Goal: Find contact information: Find contact information

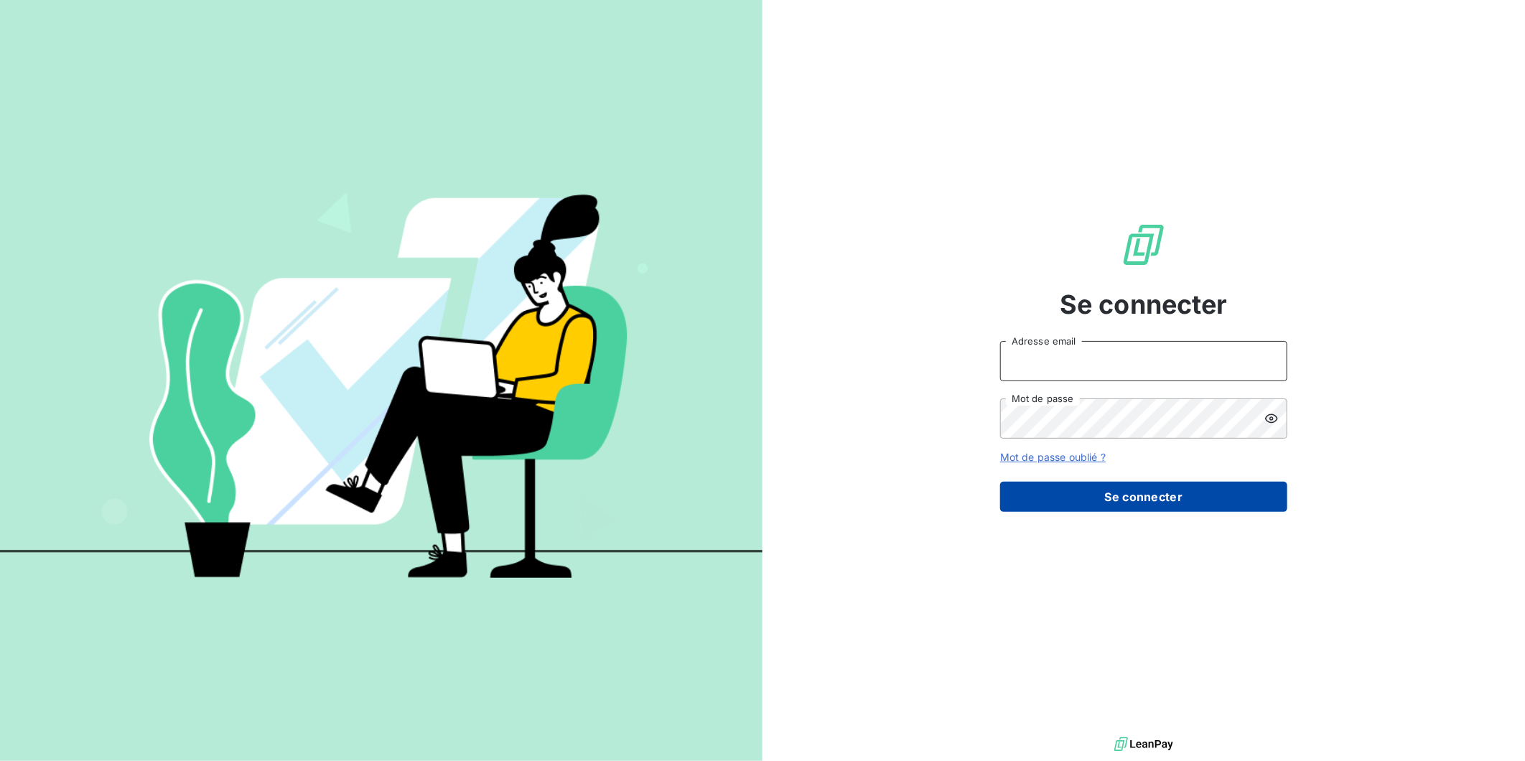
type input "jbohic@newcliptechnics.com"
click at [1095, 501] on button "Se connecter" at bounding box center [1143, 497] width 287 height 30
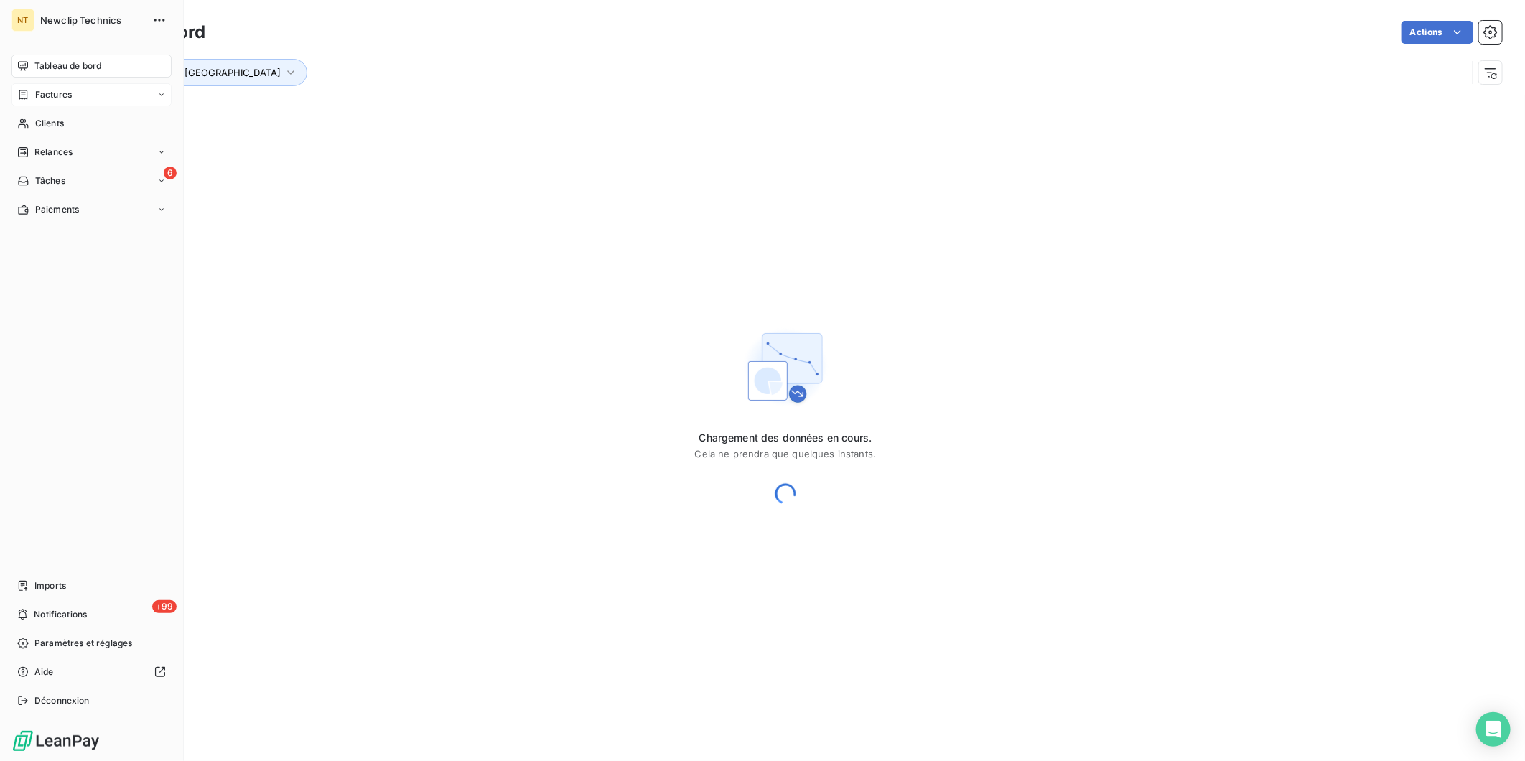
click at [61, 92] on span "Factures" at bounding box center [53, 94] width 37 height 13
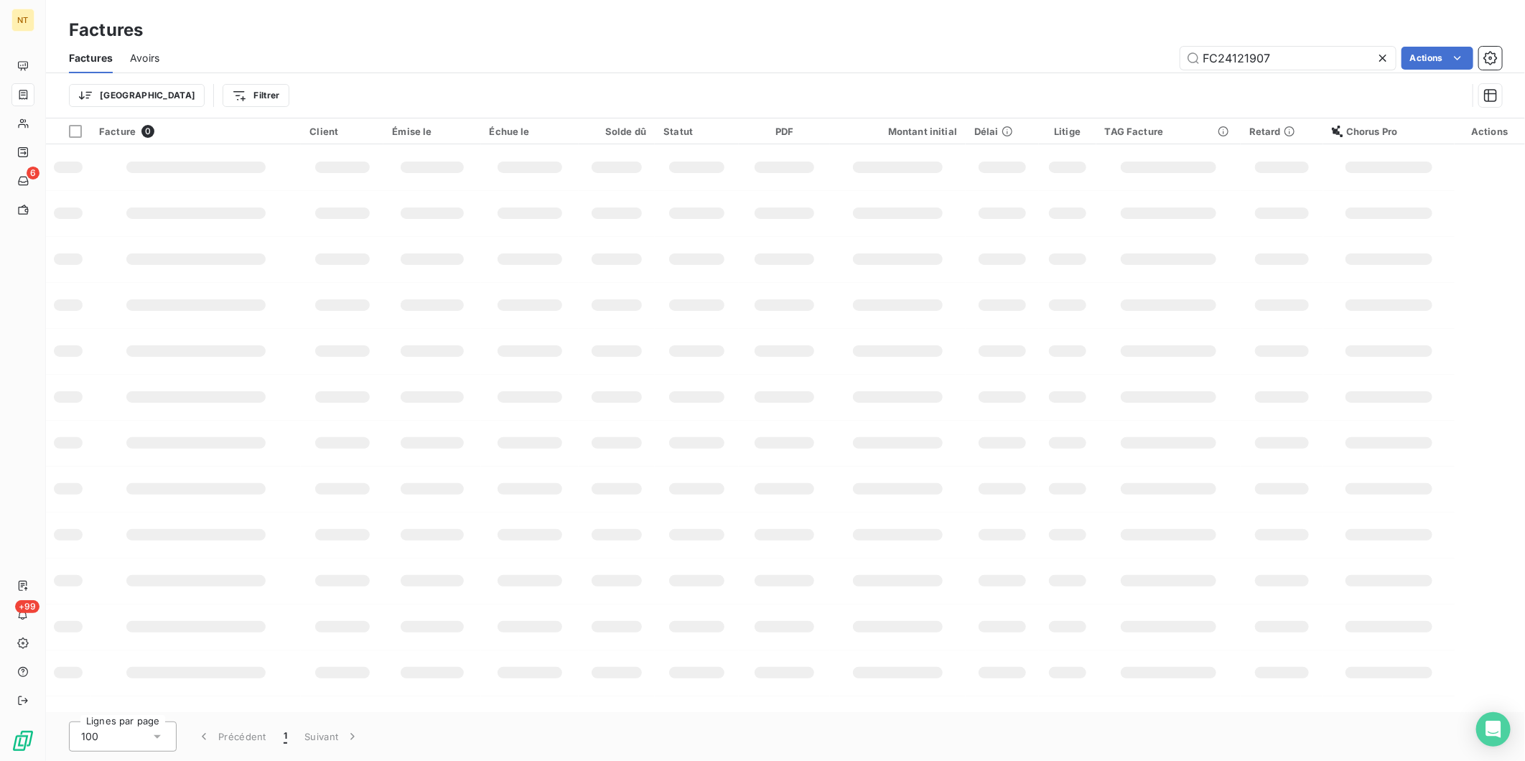
drag, startPoint x: 1281, startPoint y: 58, endPoint x: 1022, endPoint y: 52, distance: 258.6
click at [1023, 52] on div "FC24121907 Actions" at bounding box center [840, 58] width 1326 height 23
type input "FC24043339"
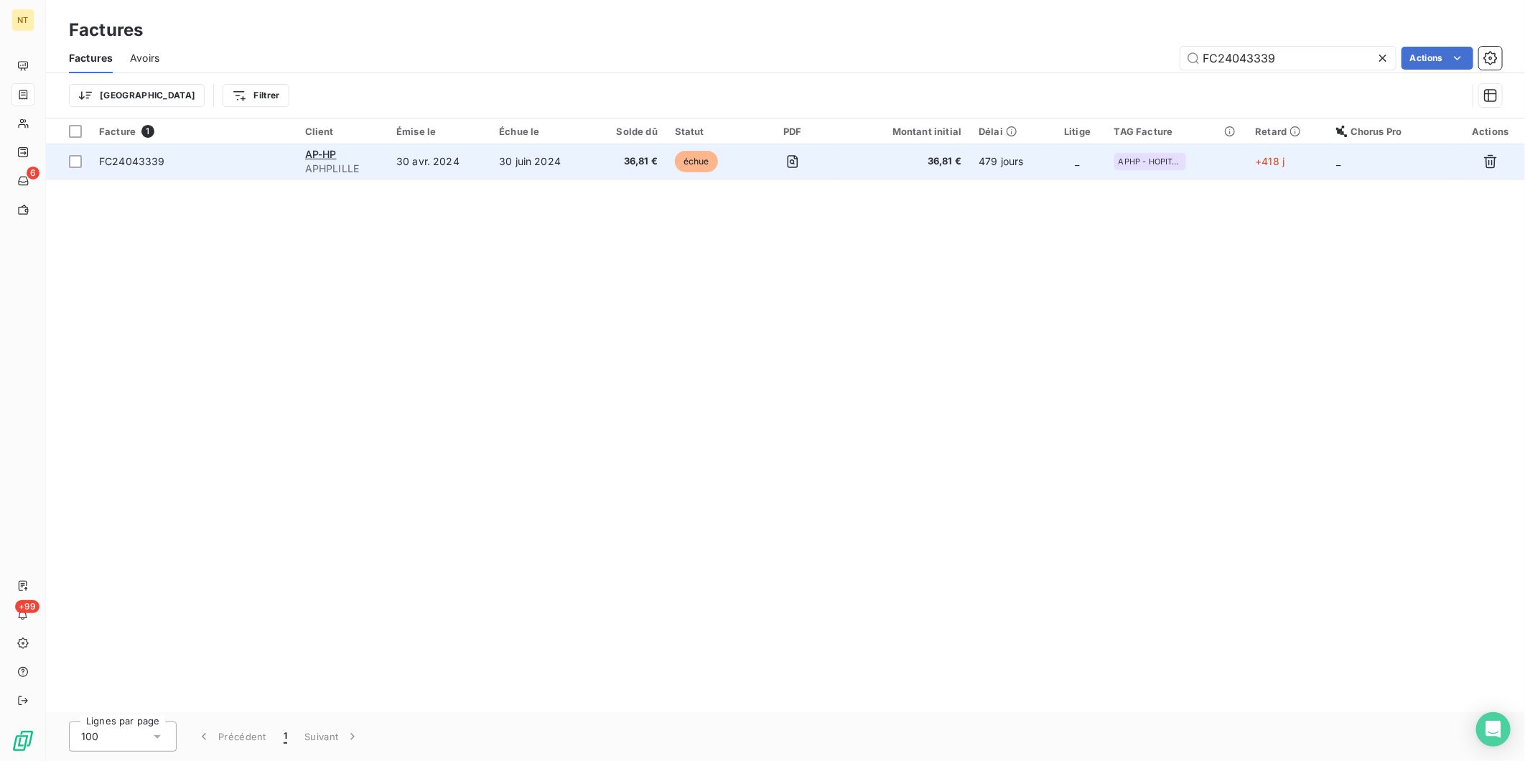
click at [371, 154] on div "AP-HP" at bounding box center [342, 154] width 74 height 14
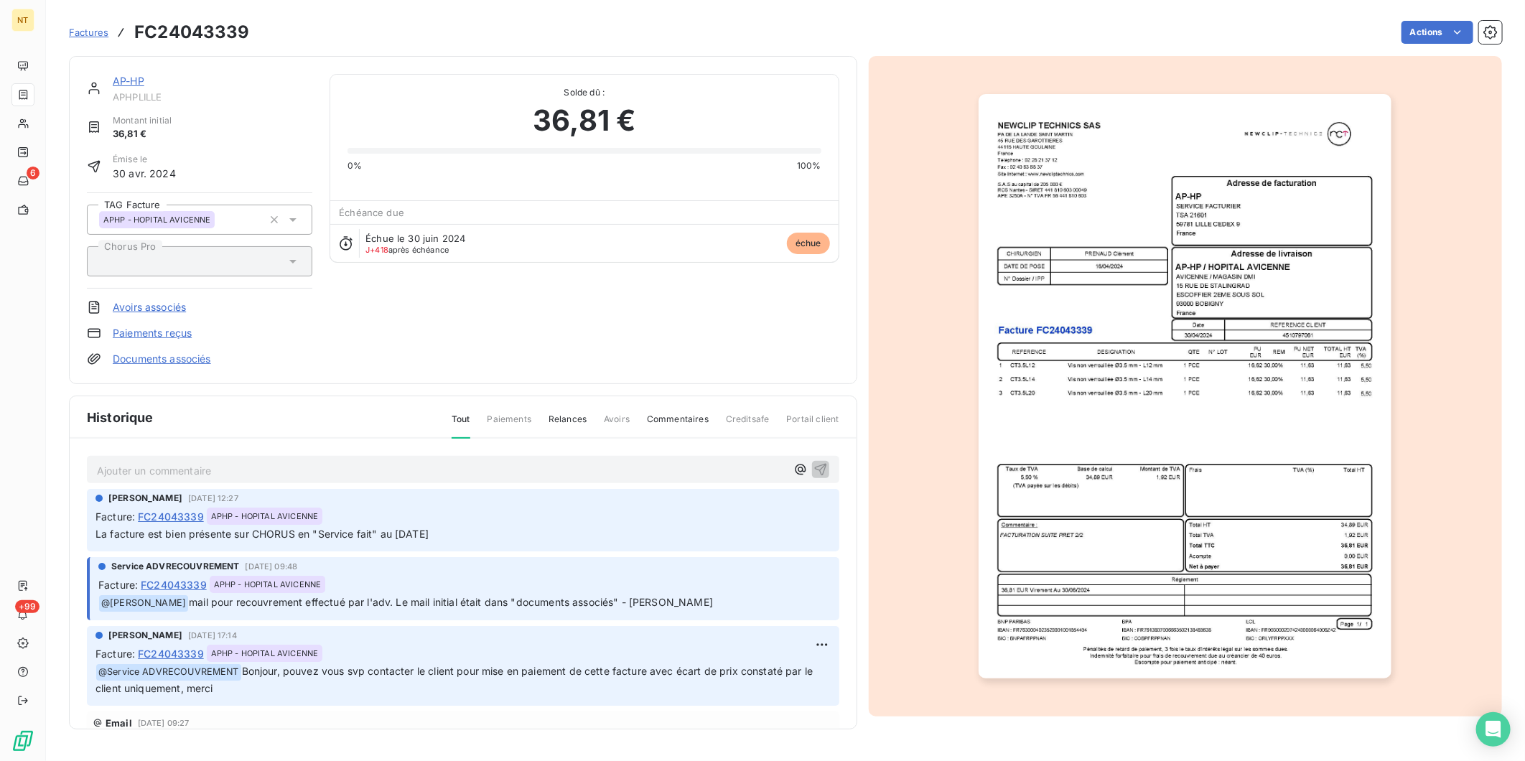
click at [281, 460] on div "Ajouter un commentaire ﻿" at bounding box center [441, 469] width 689 height 19
click at [278, 465] on p "Ajouter un commentaire ﻿" at bounding box center [441, 471] width 689 height 18
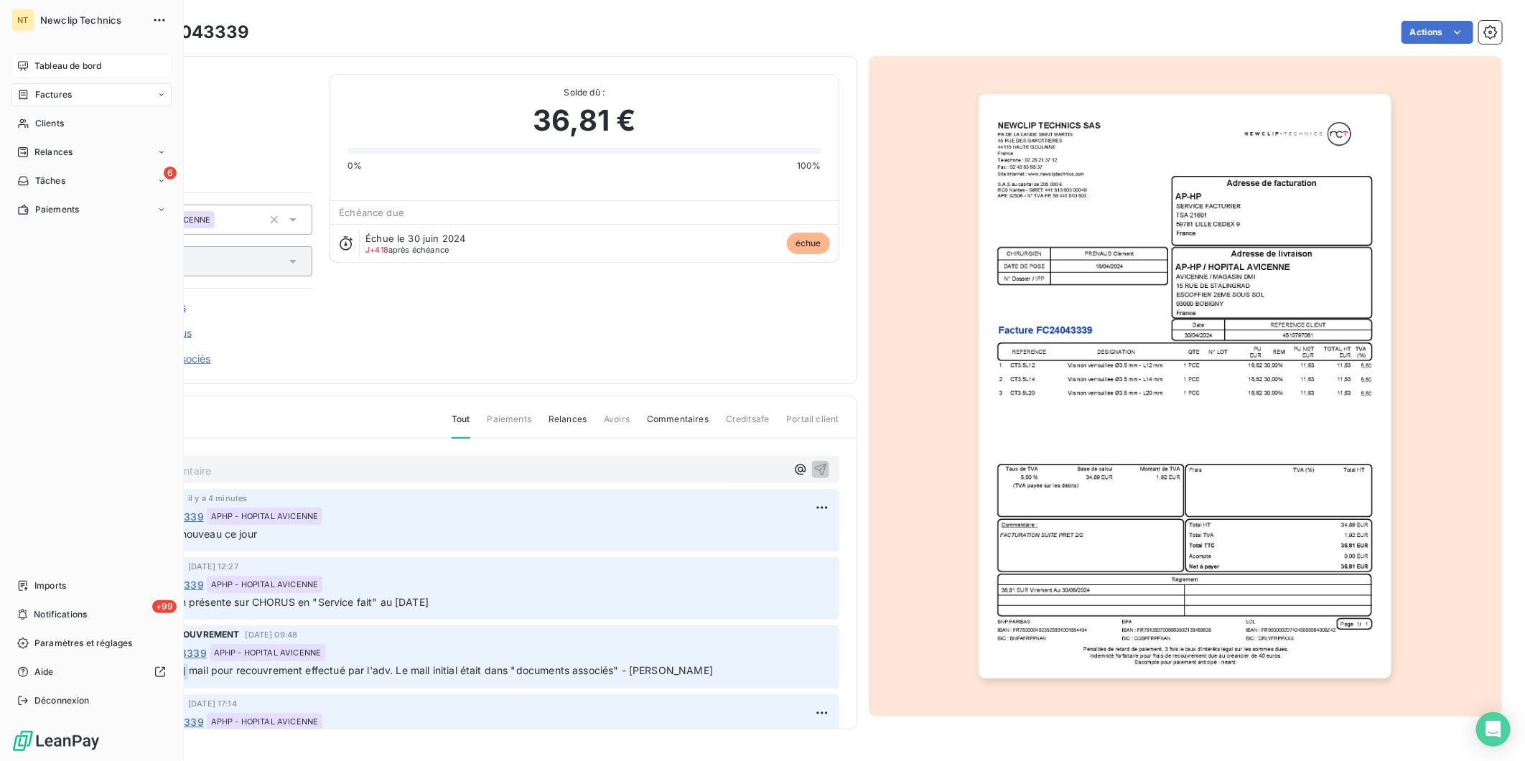
click at [37, 67] on span "Tableau de bord" at bounding box center [67, 66] width 67 height 13
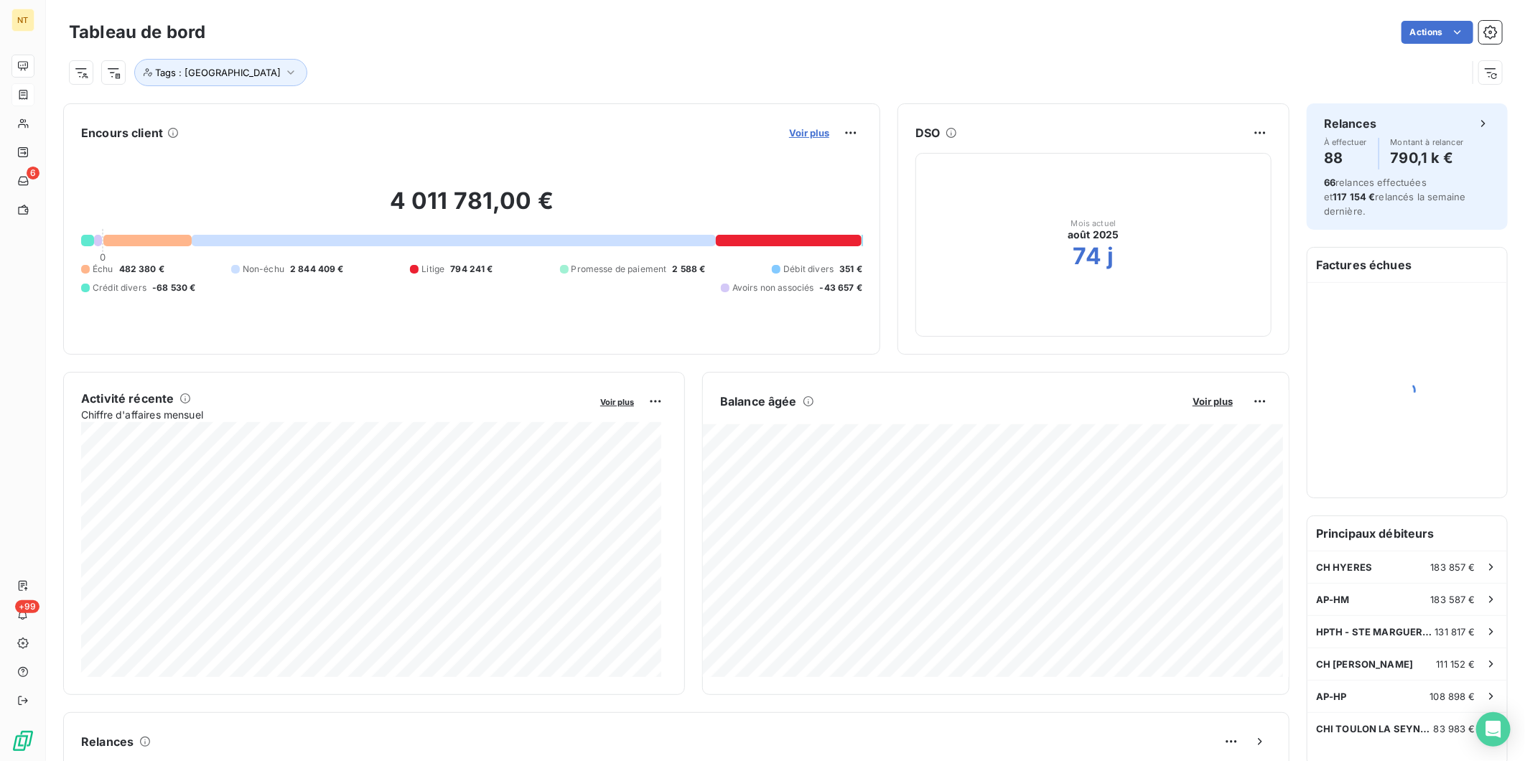
click at [802, 132] on span "Voir plus" at bounding box center [809, 132] width 40 height 11
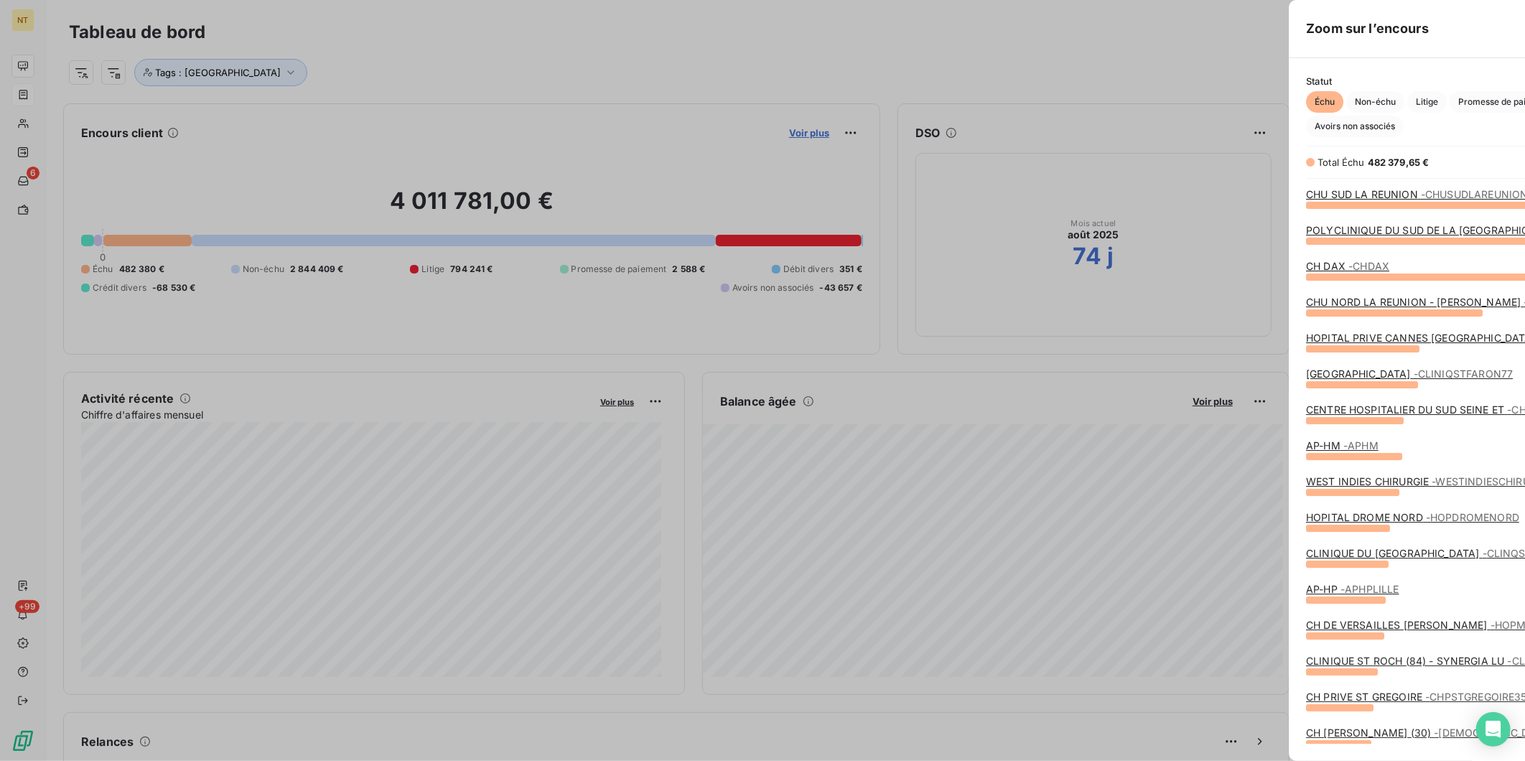
scroll to position [544, 539]
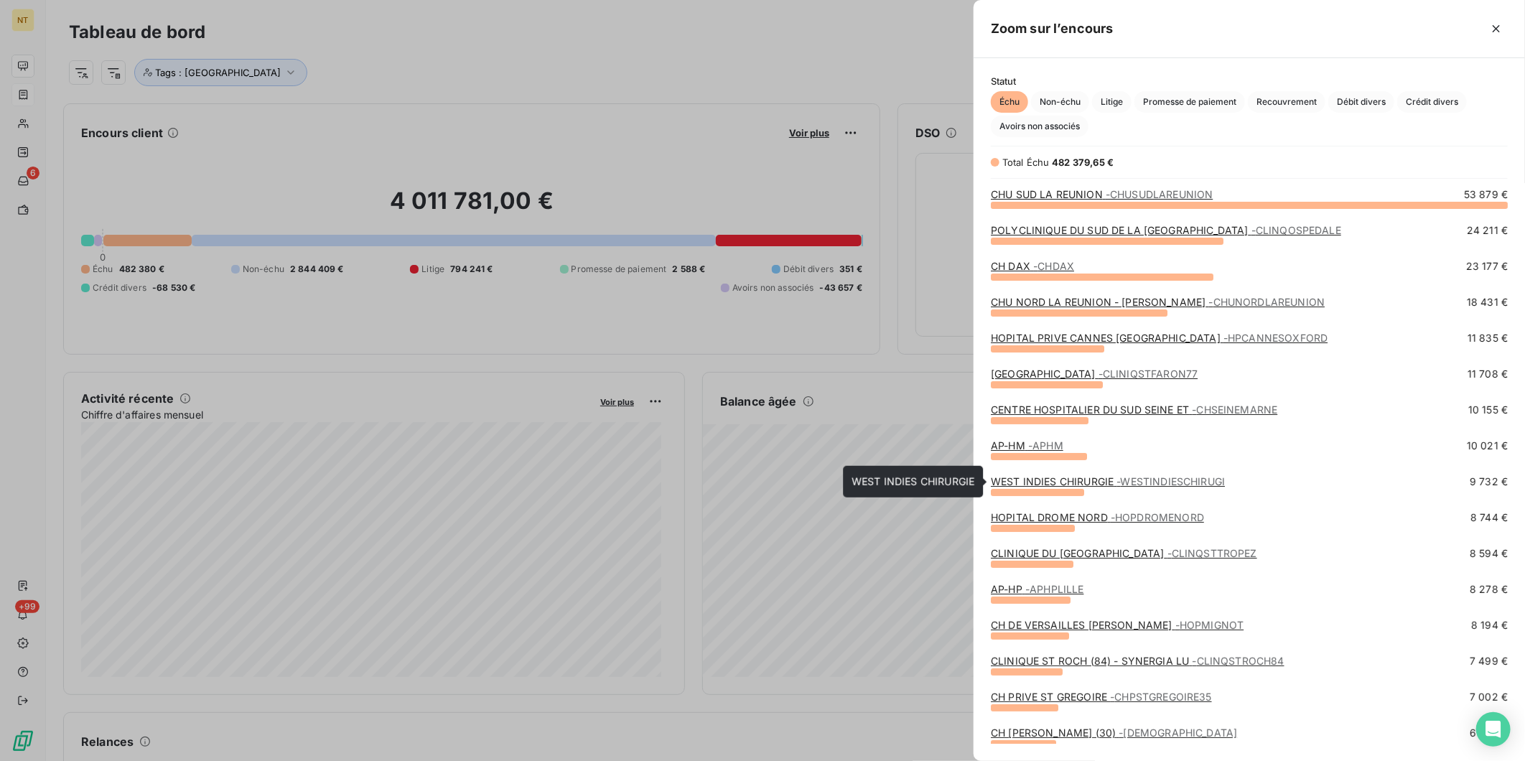
click at [1073, 481] on link "WEST INDIES CHIRURGIE - WESTINDIESCHIRUGI" at bounding box center [1108, 481] width 234 height 12
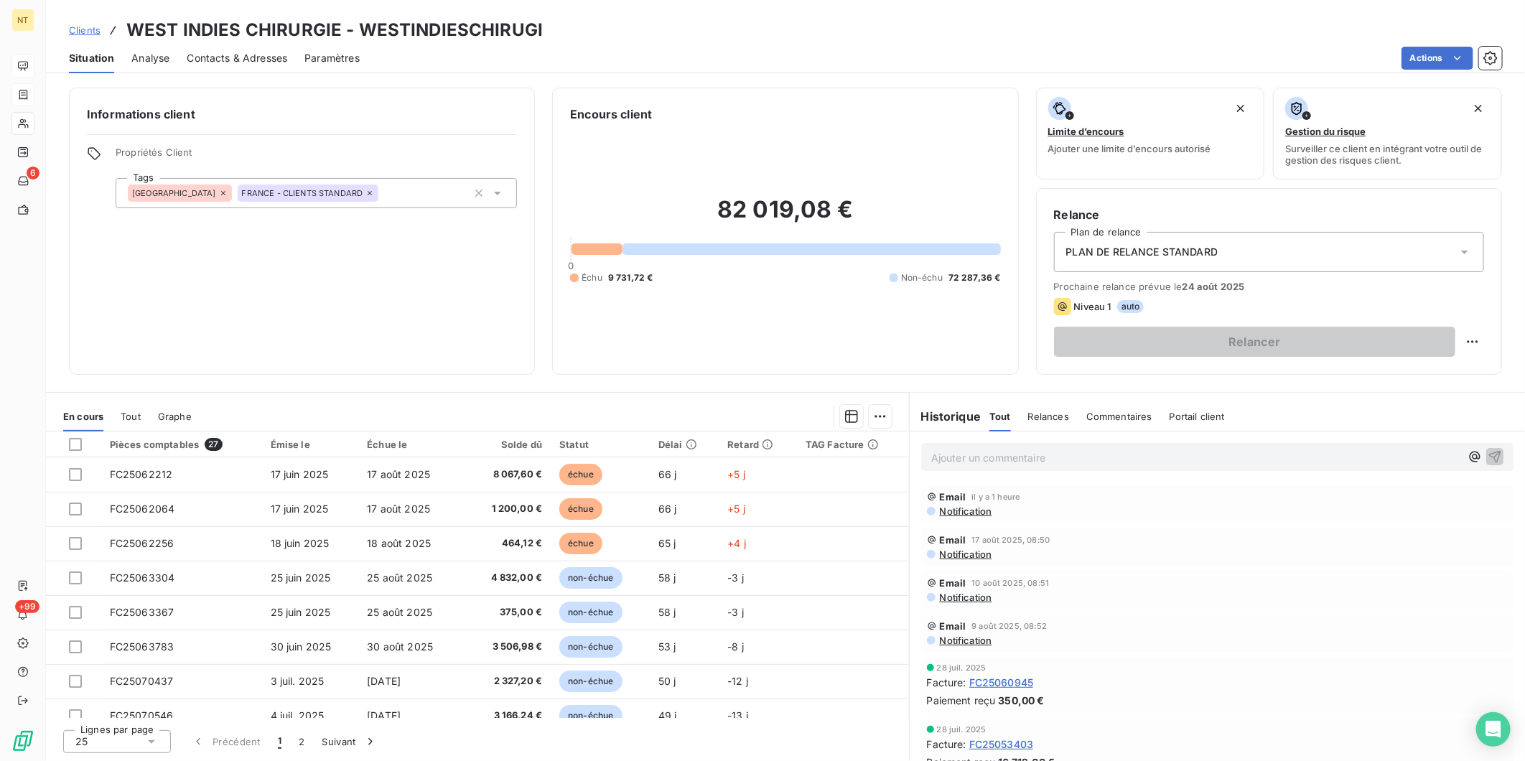
click at [331, 61] on span "Paramètres" at bounding box center [332, 58] width 55 height 14
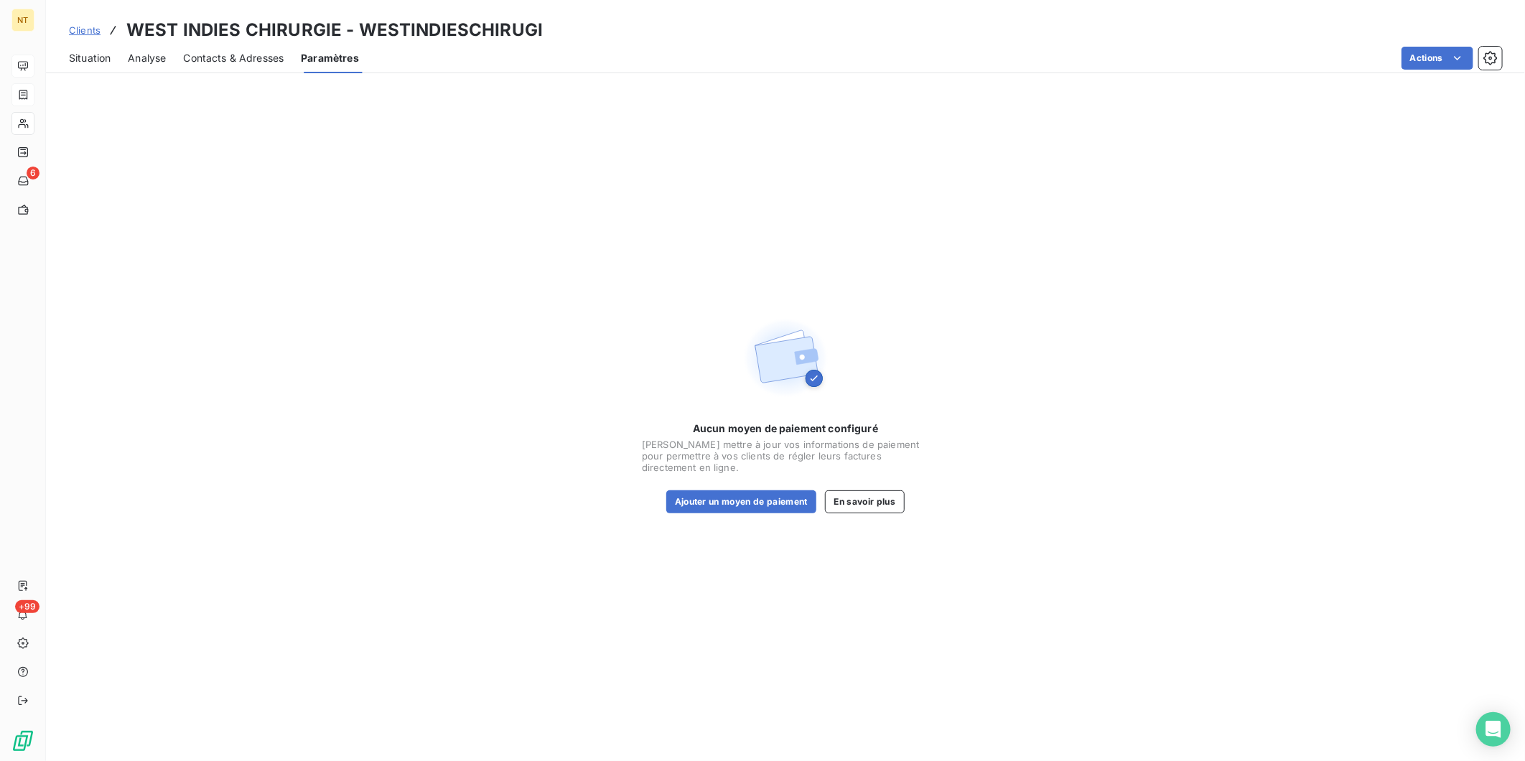
click at [248, 63] on span "Contacts & Adresses" at bounding box center [233, 58] width 101 height 14
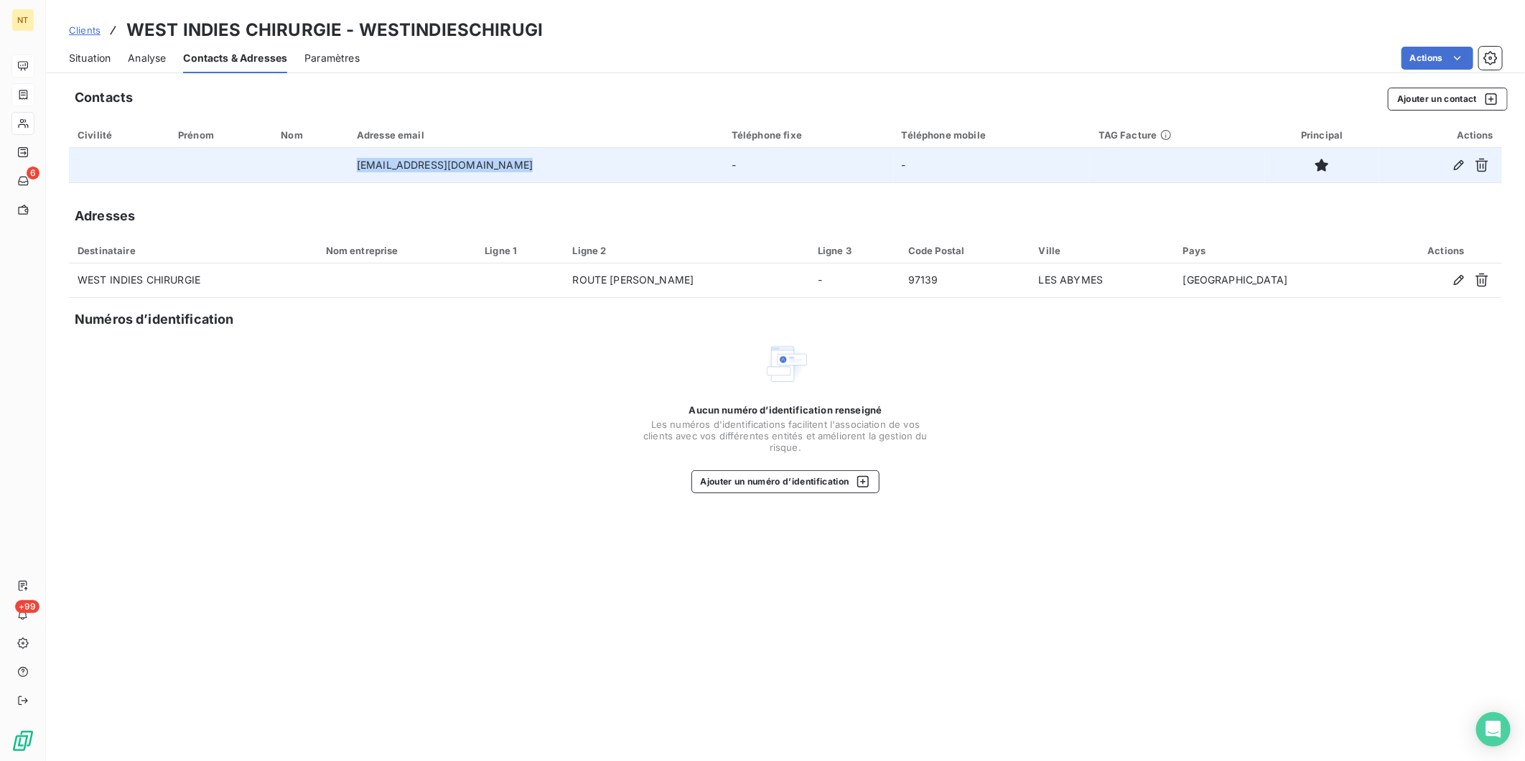
drag, startPoint x: 528, startPoint y: 165, endPoint x: 361, endPoint y: 164, distance: 167.3
click at [361, 164] on td "[EMAIL_ADDRESS][DOMAIN_NAME]" at bounding box center [535, 165] width 375 height 34
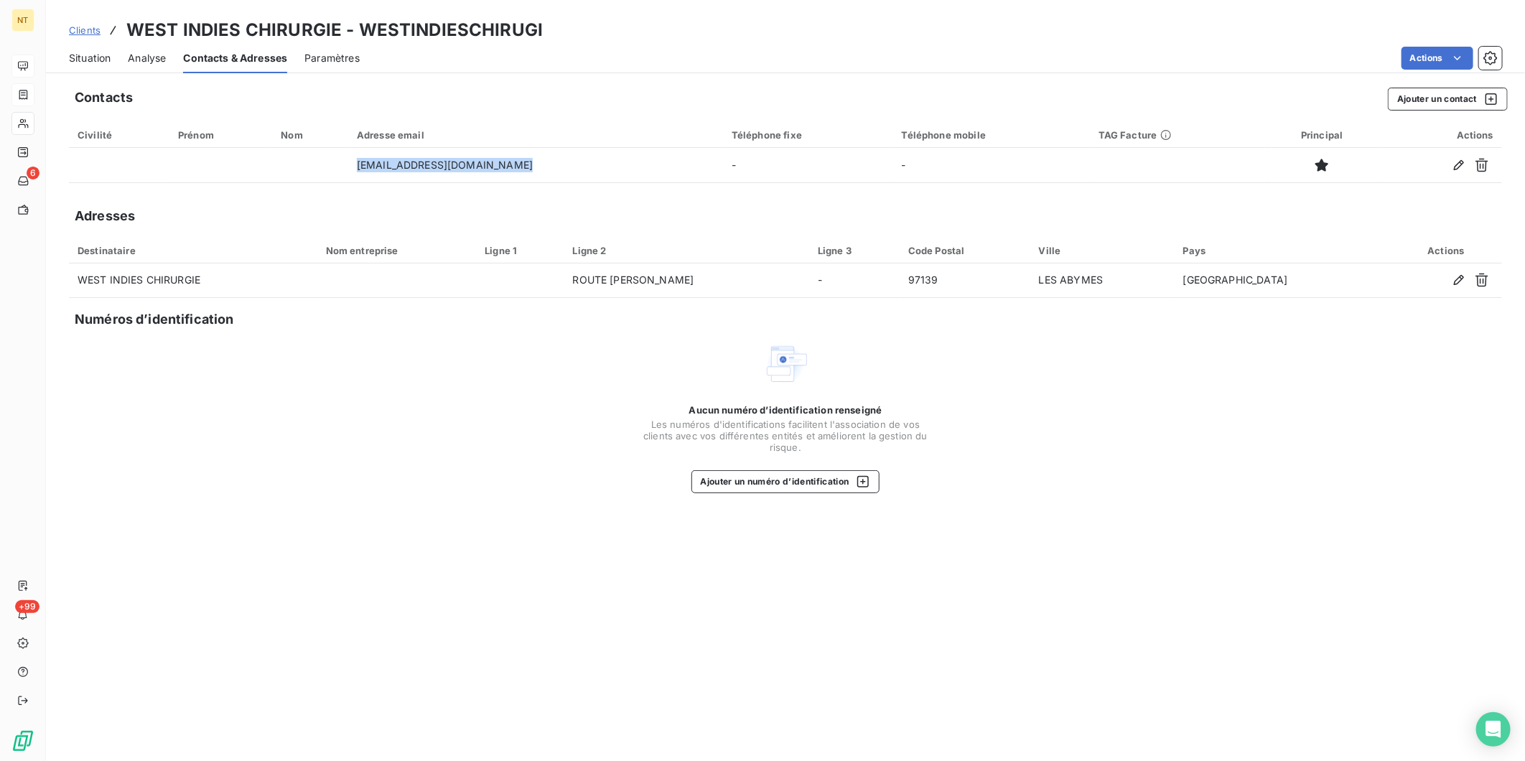
copy td "[EMAIL_ADDRESS][DOMAIN_NAME]"
click at [245, 392] on div "Aucun numéro d’identification renseigné Les numéros d'identifications faciliten…" at bounding box center [786, 417] width 1434 height 152
click at [85, 52] on span "Situation" at bounding box center [90, 58] width 42 height 14
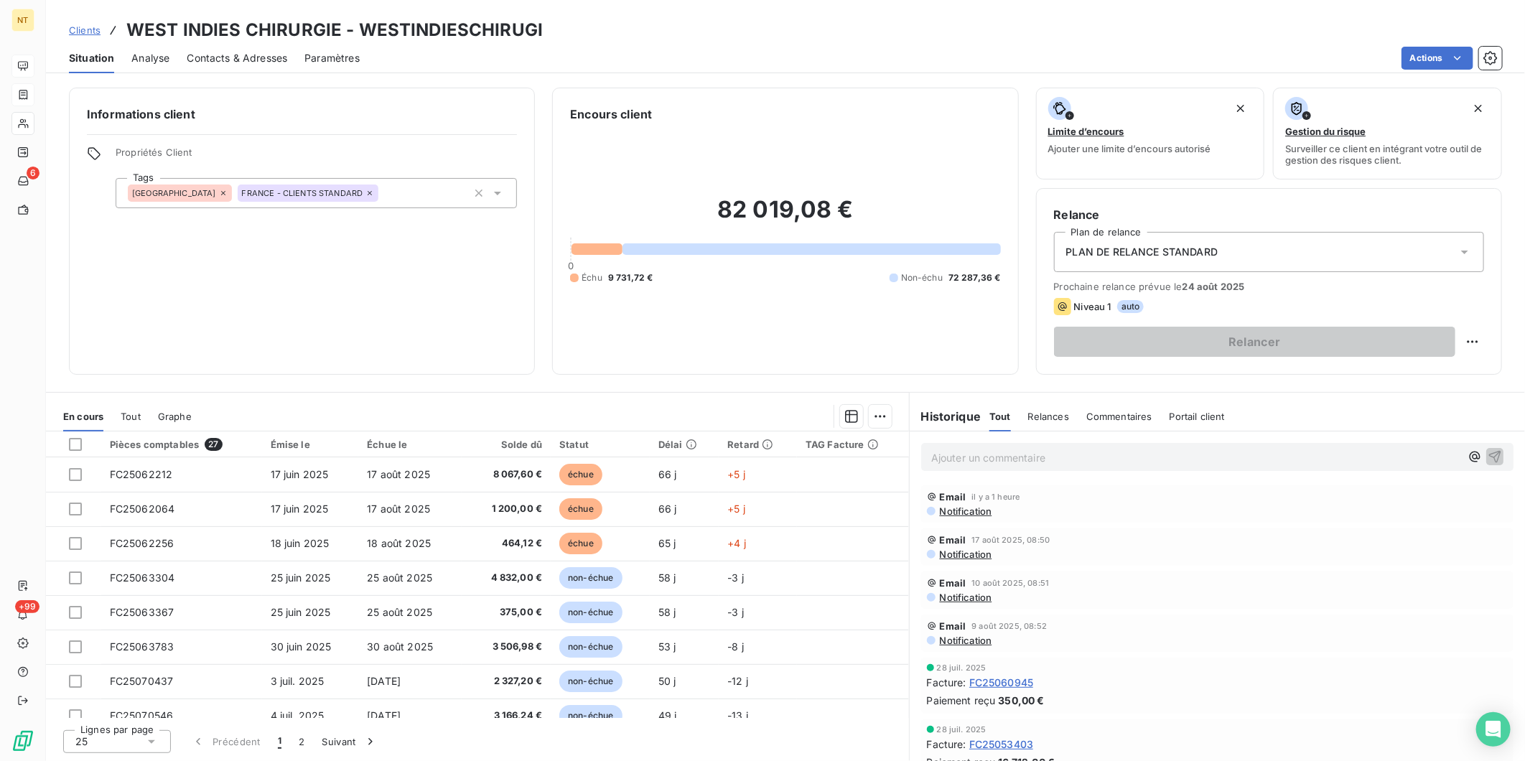
click at [1046, 460] on p "Ajouter un commentaire ﻿" at bounding box center [1196, 458] width 529 height 18
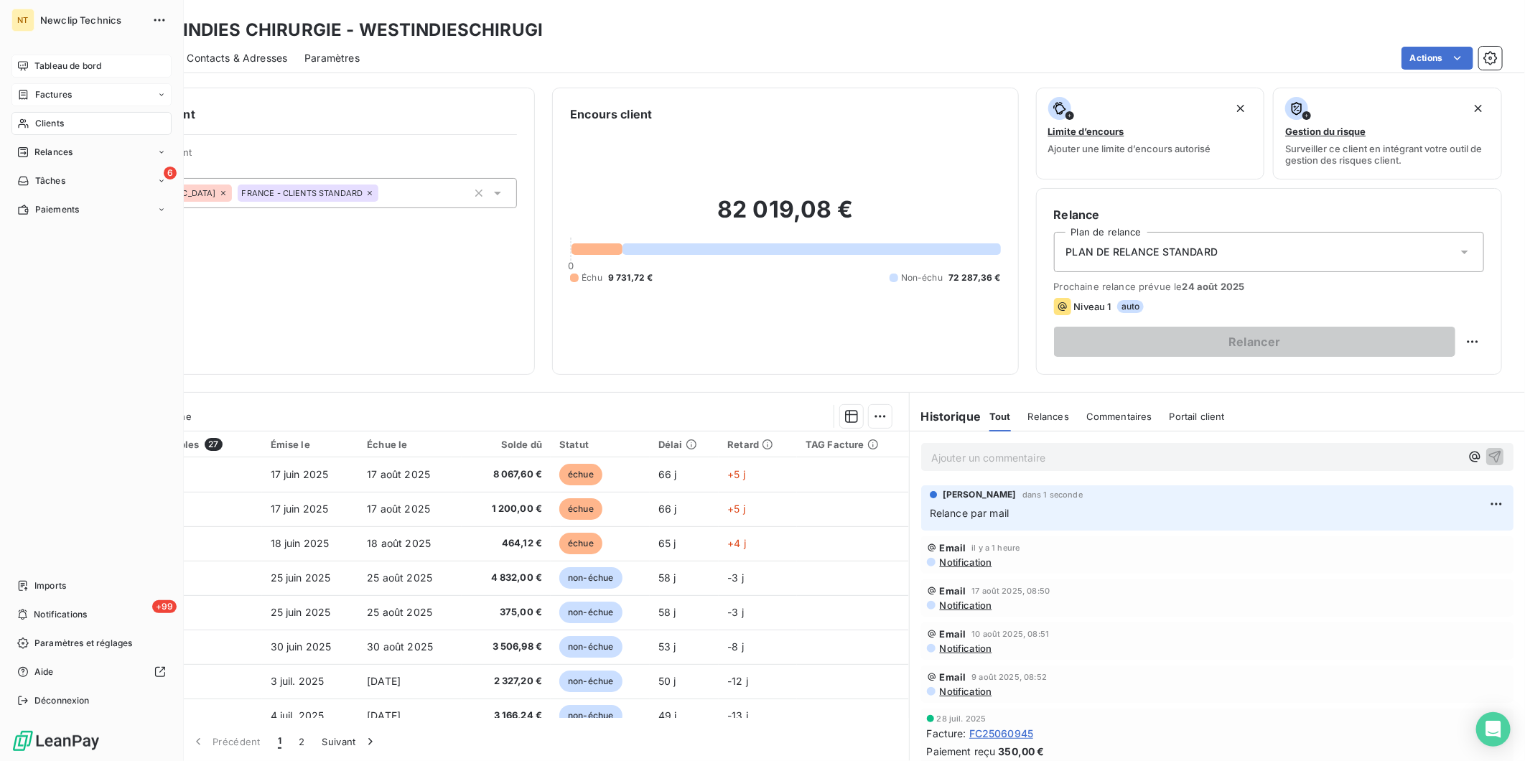
click at [27, 63] on icon at bounding box center [23, 65] width 10 height 9
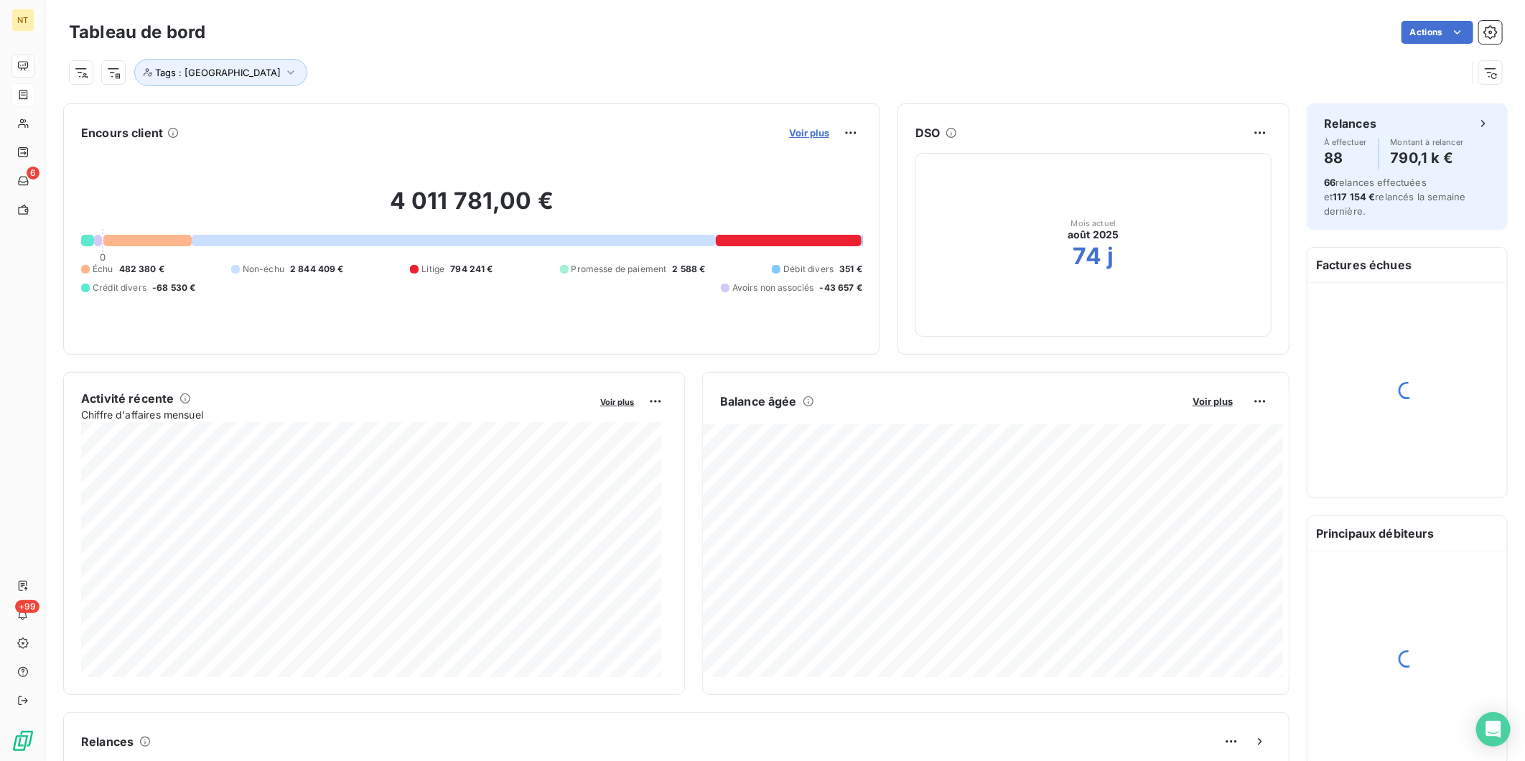
click at [801, 131] on span "Voir plus" at bounding box center [809, 132] width 40 height 11
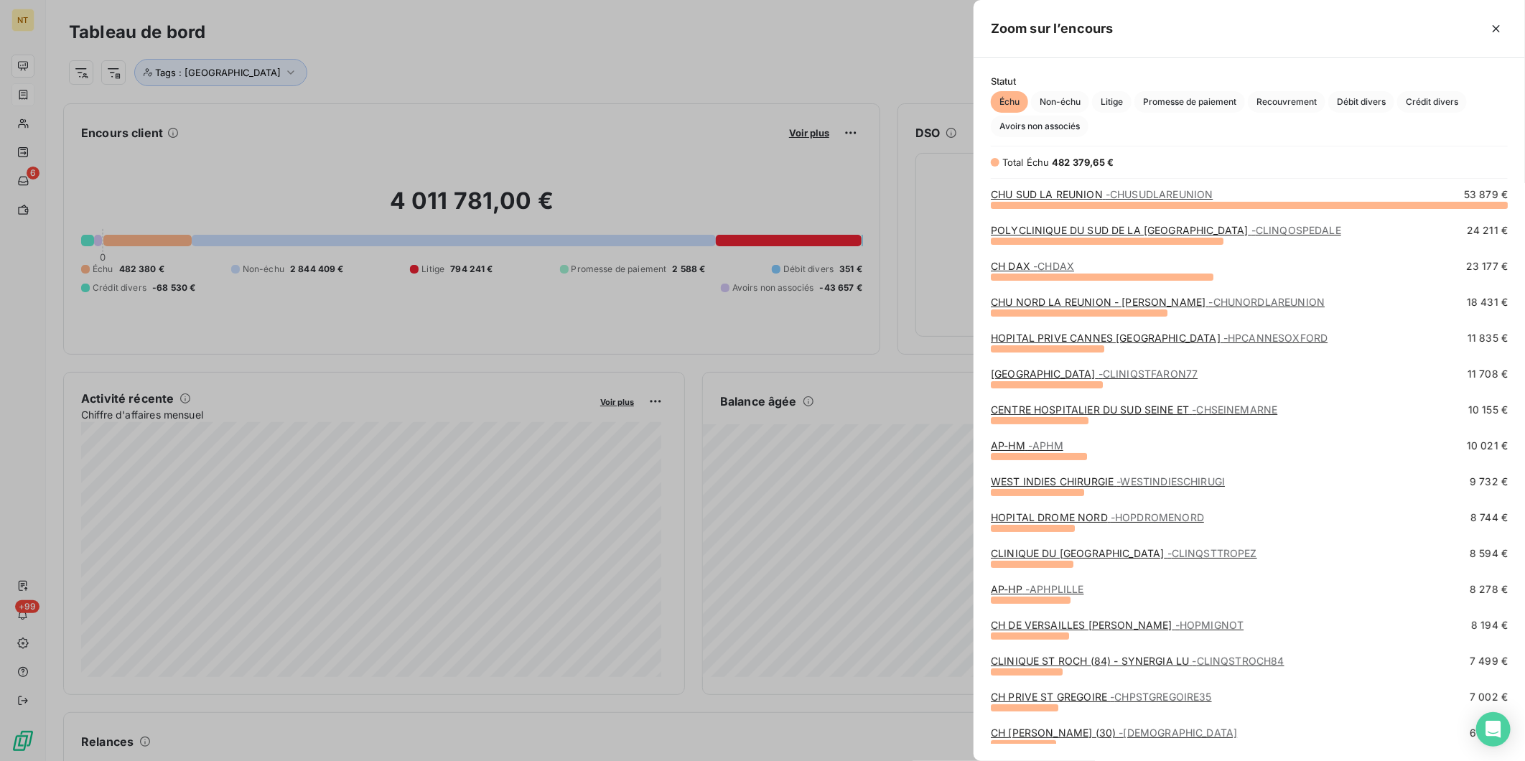
scroll to position [544, 539]
click at [1114, 94] on span "Litige" at bounding box center [1112, 102] width 40 height 22
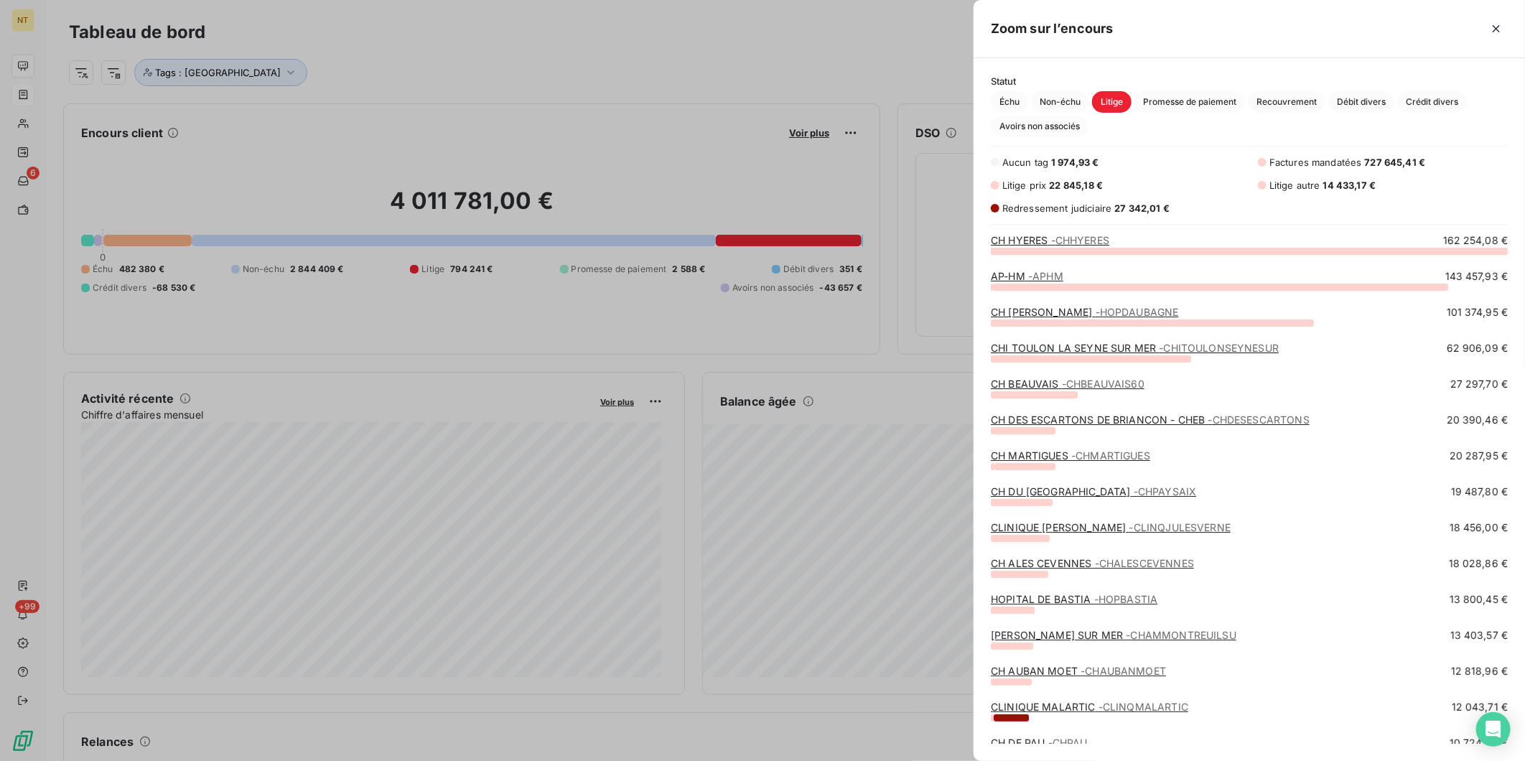
scroll to position [498, 539]
click at [1132, 307] on span "- [GEOGRAPHIC_DATA]" at bounding box center [1137, 312] width 83 height 12
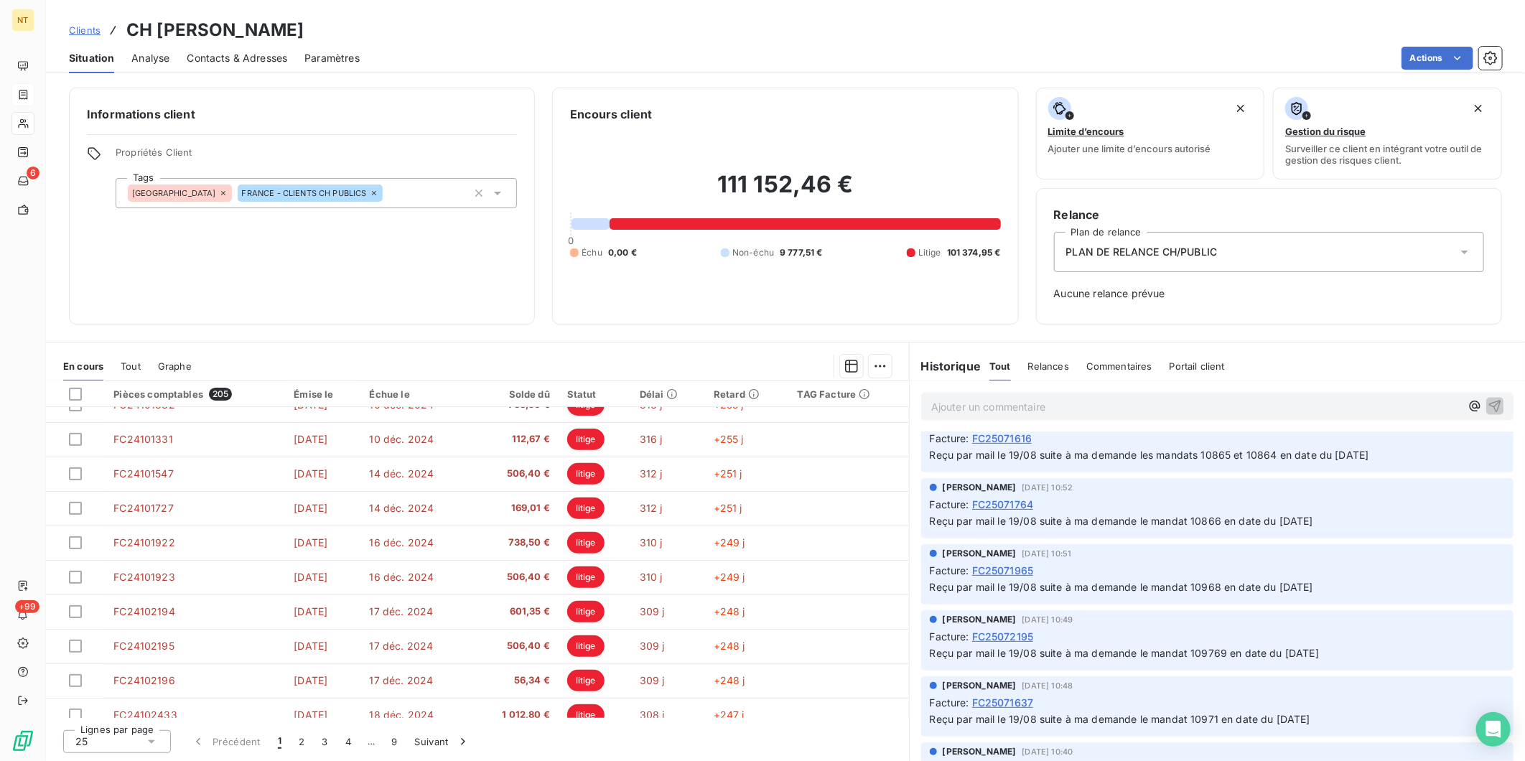
scroll to position [1835, 0]
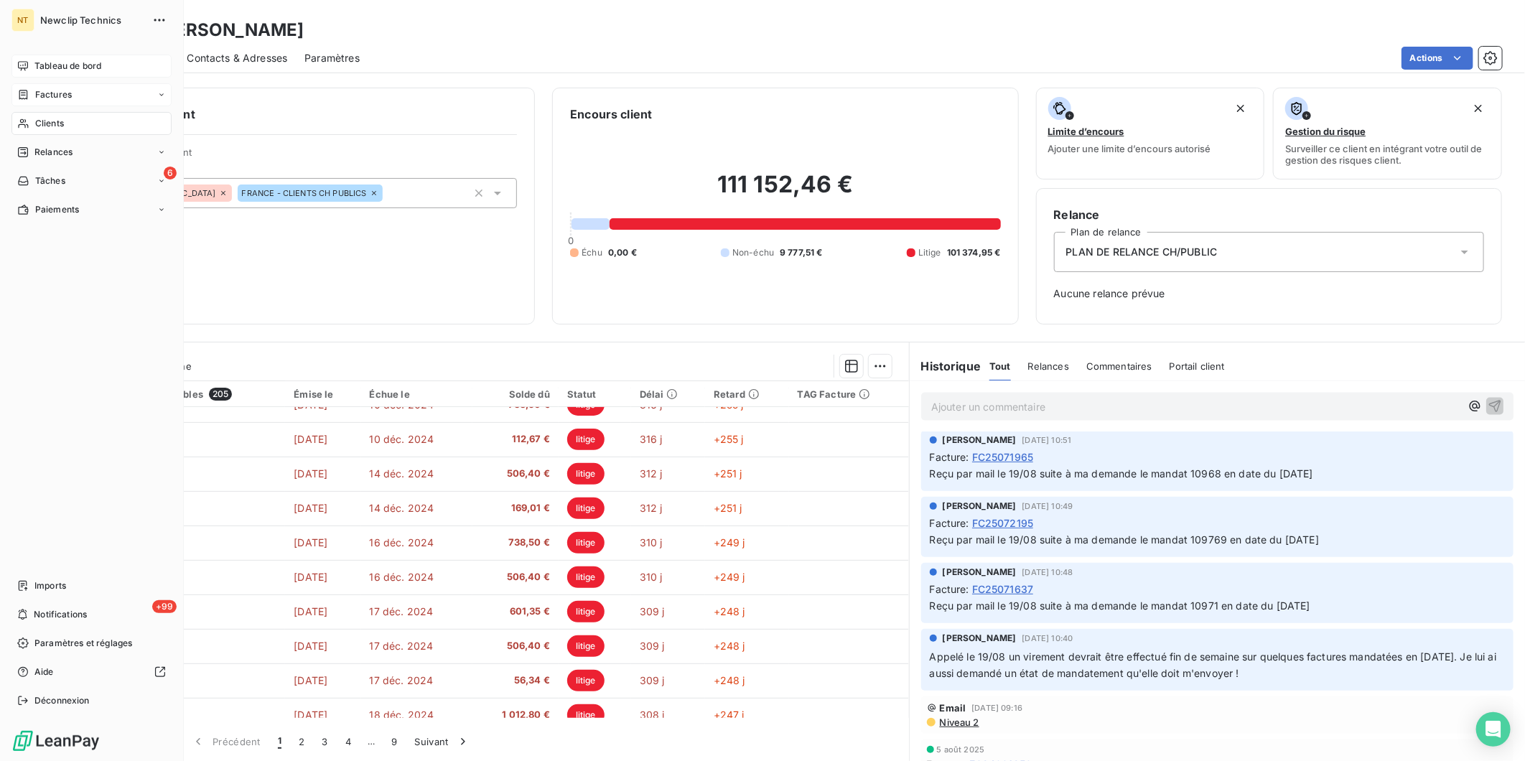
click at [25, 69] on icon at bounding box center [22, 65] width 11 height 11
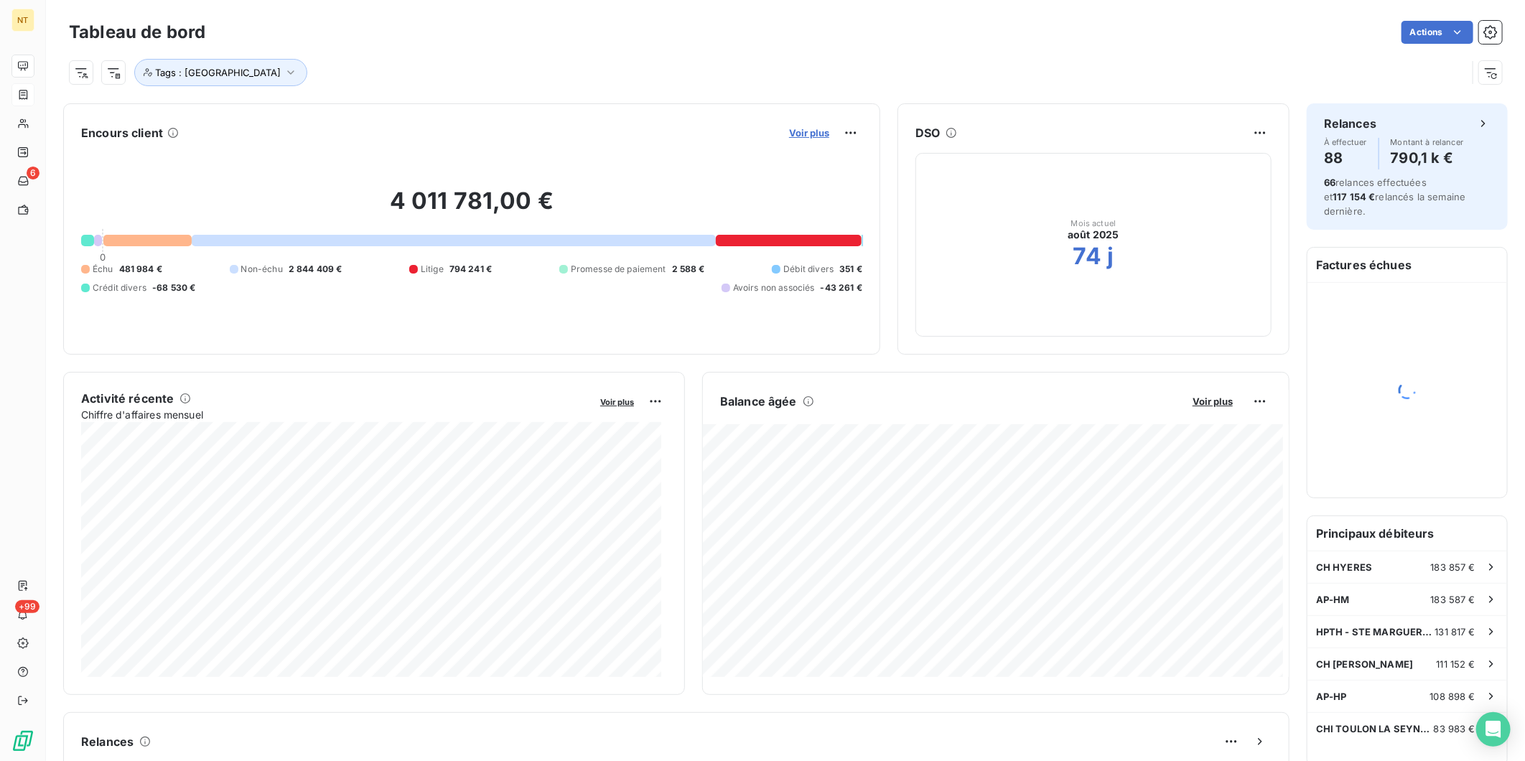
click at [799, 129] on span "Voir plus" at bounding box center [809, 132] width 40 height 11
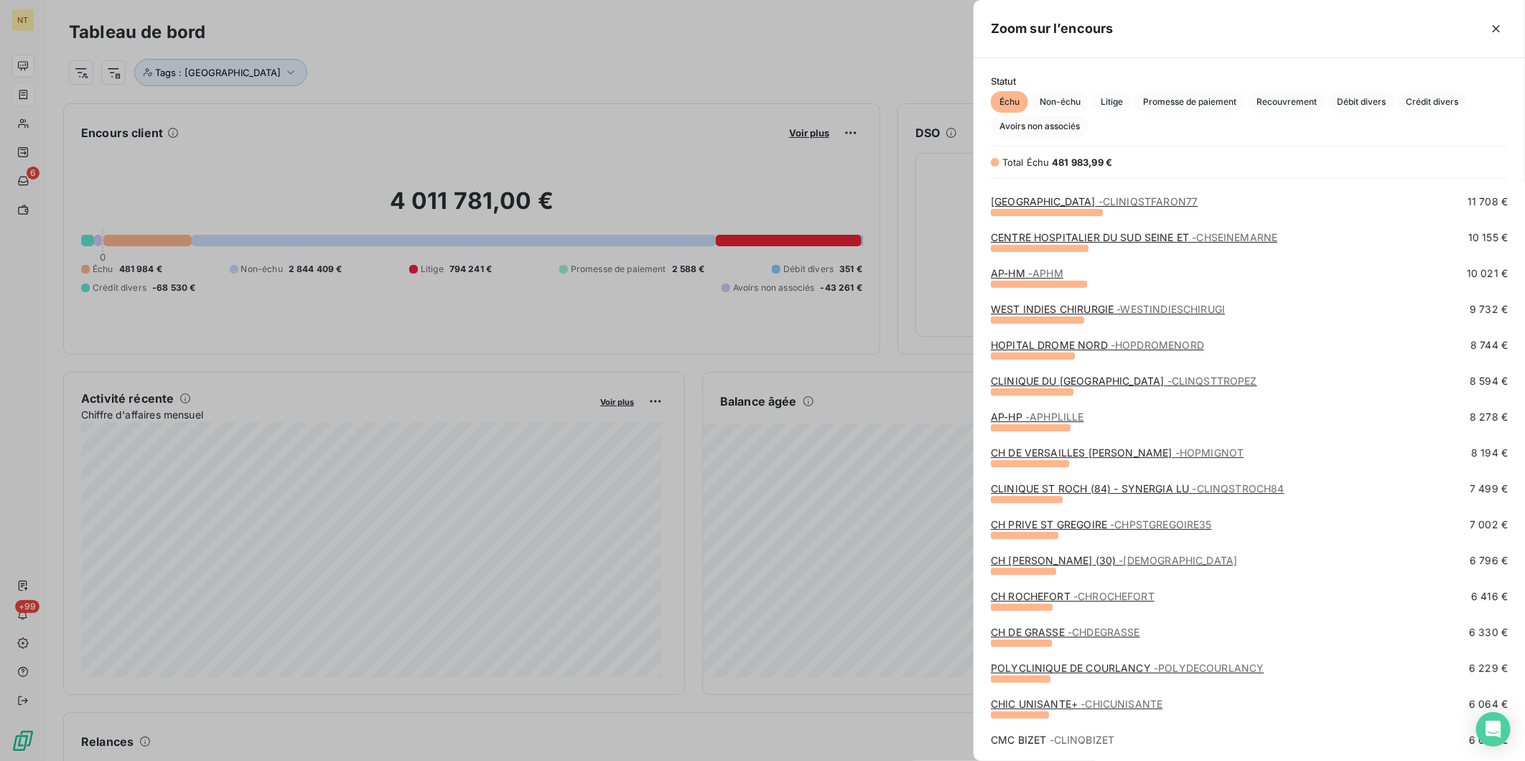
scroll to position [239, 0]
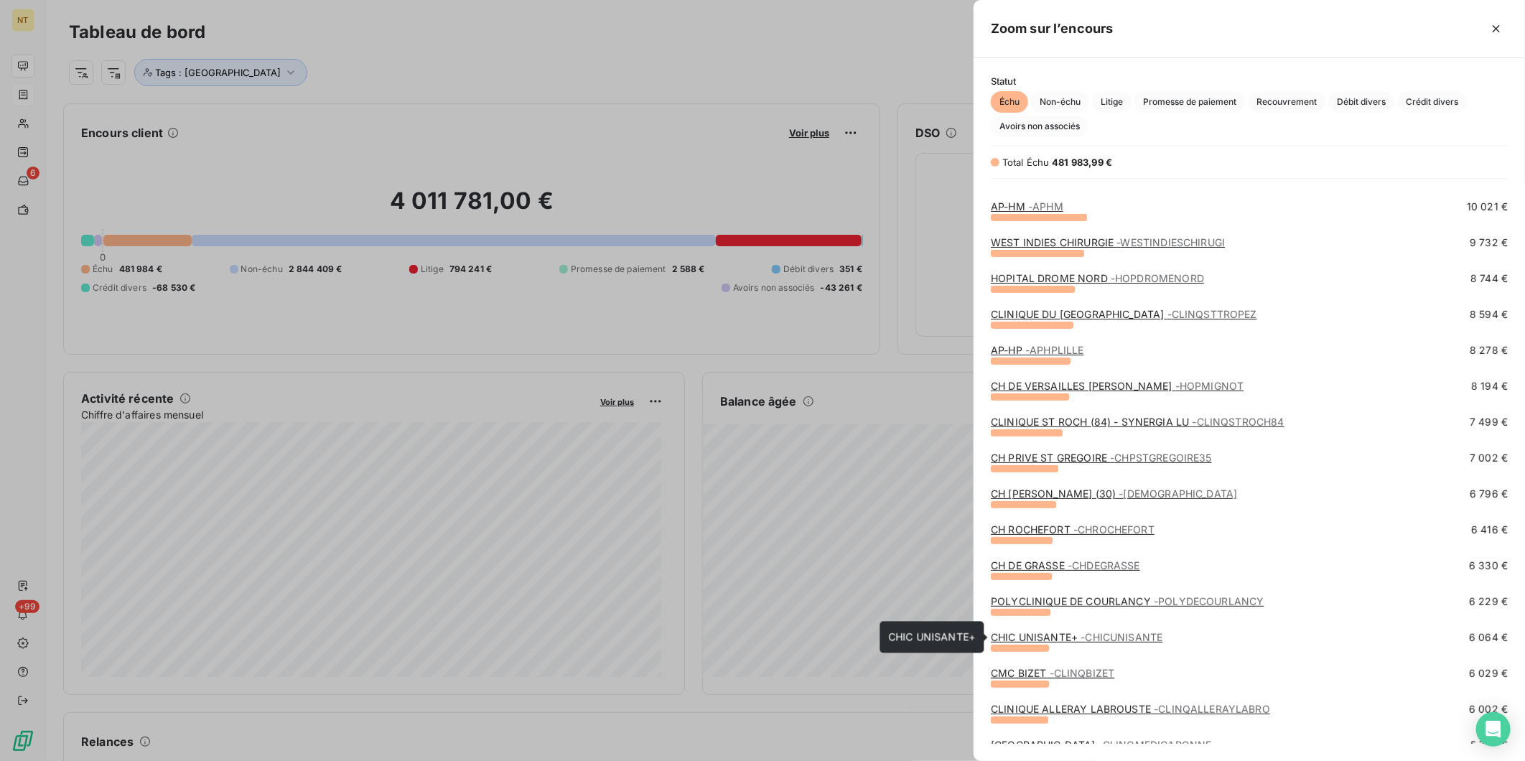
click at [1118, 633] on span "- CHICUNISANTE" at bounding box center [1122, 637] width 82 height 12
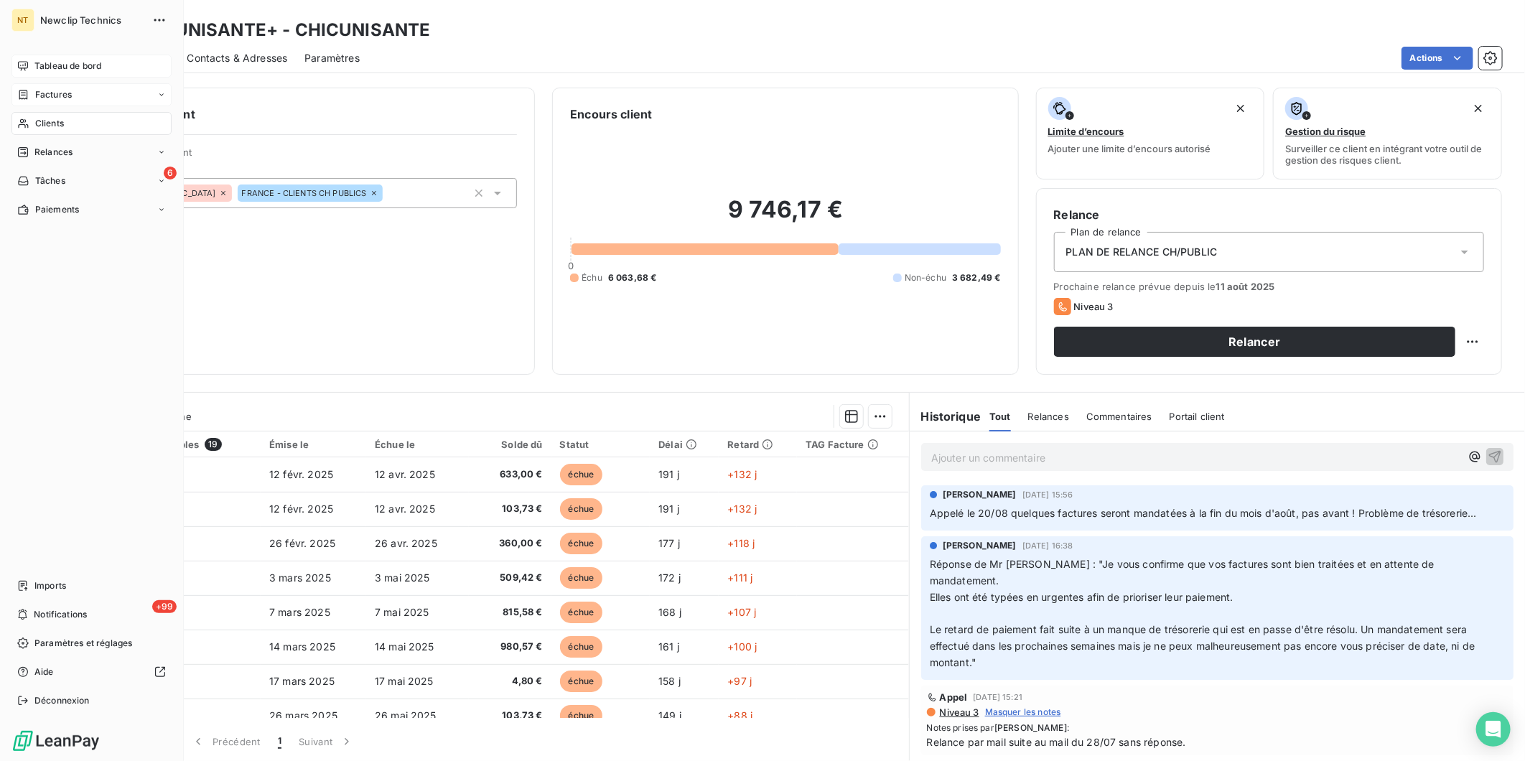
click at [14, 69] on div "Tableau de bord" at bounding box center [91, 66] width 160 height 23
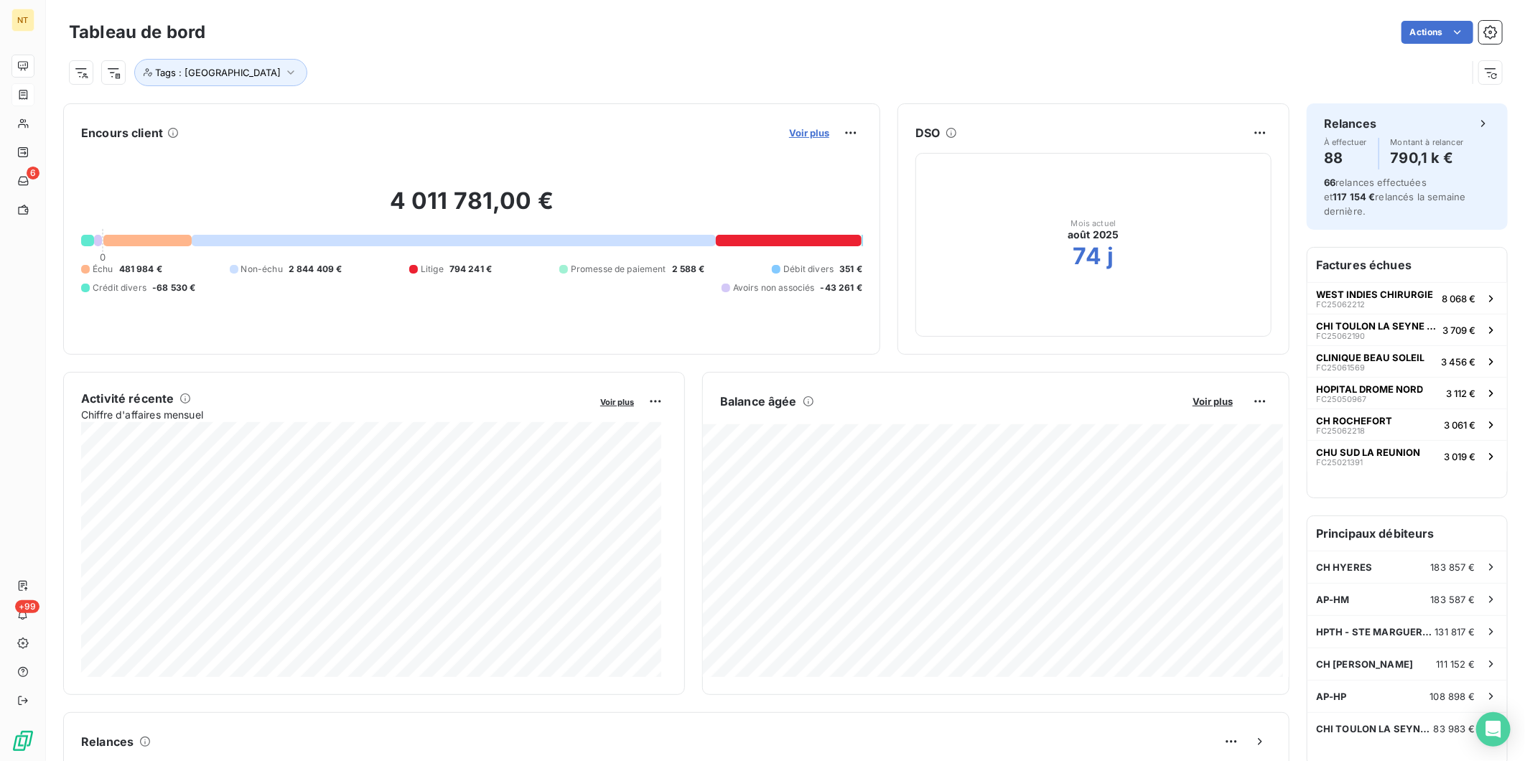
click at [802, 127] on span "Voir plus" at bounding box center [809, 132] width 40 height 11
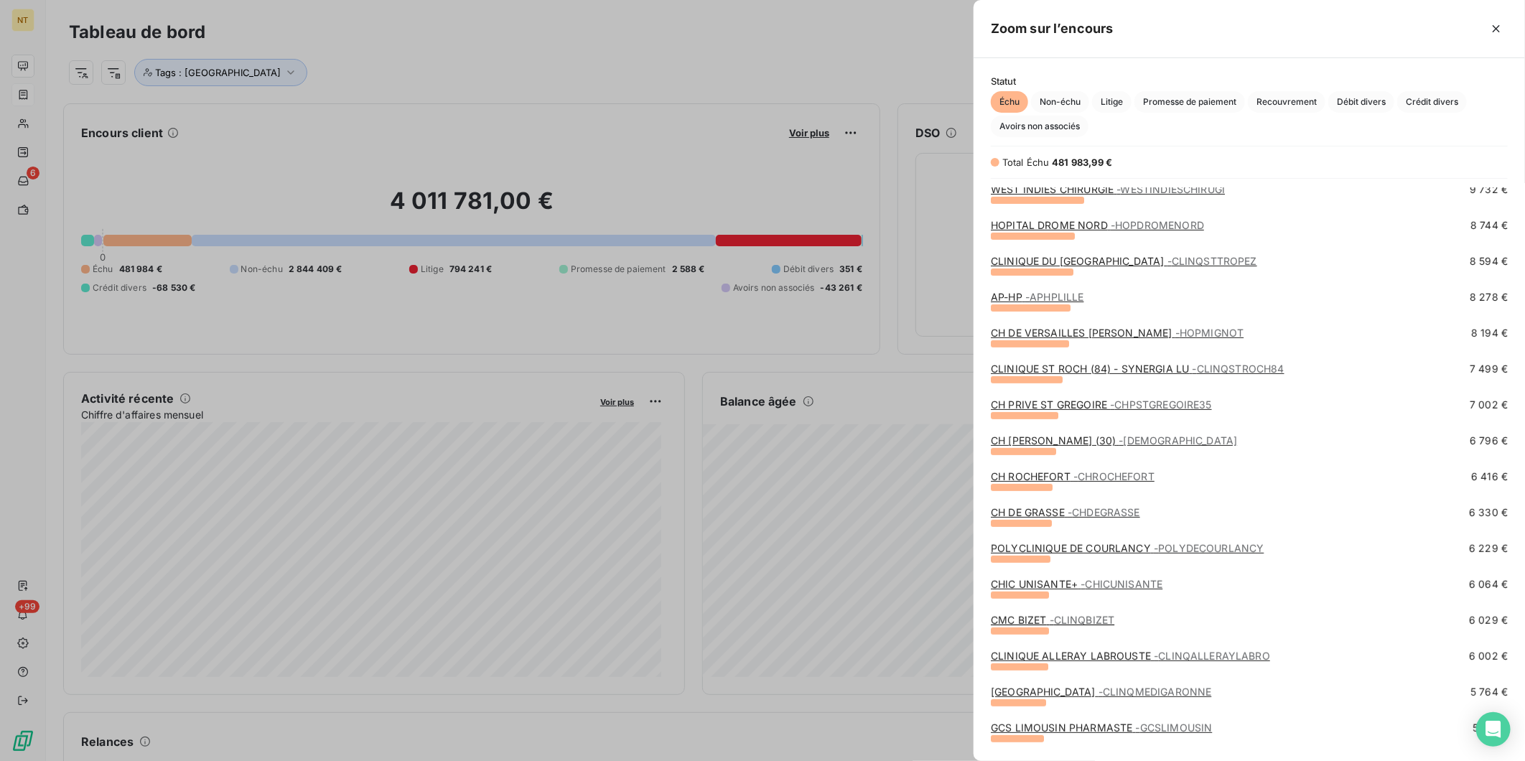
scroll to position [319, 0]
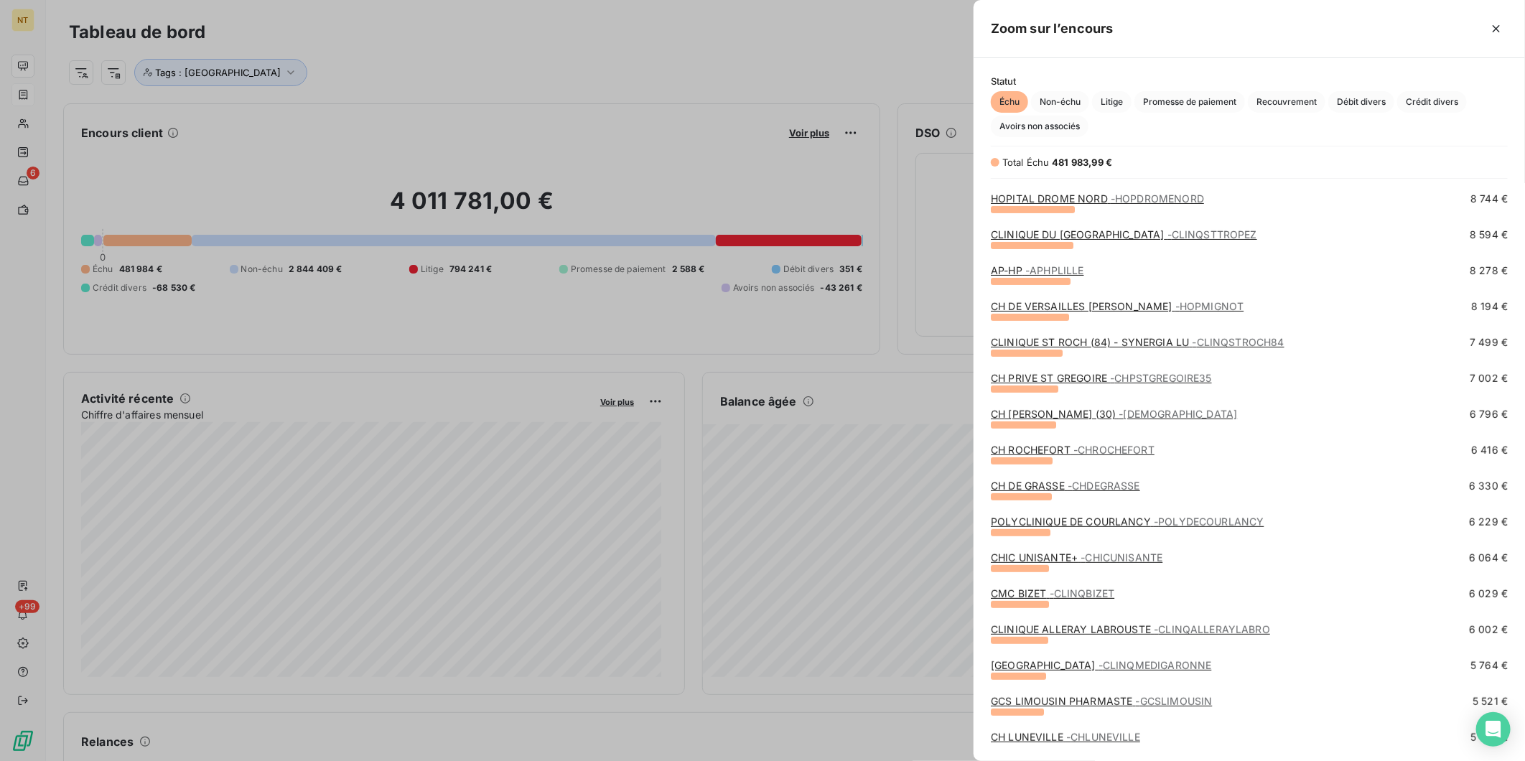
click at [1109, 446] on span "- CHROCHEFORT" at bounding box center [1114, 450] width 81 height 12
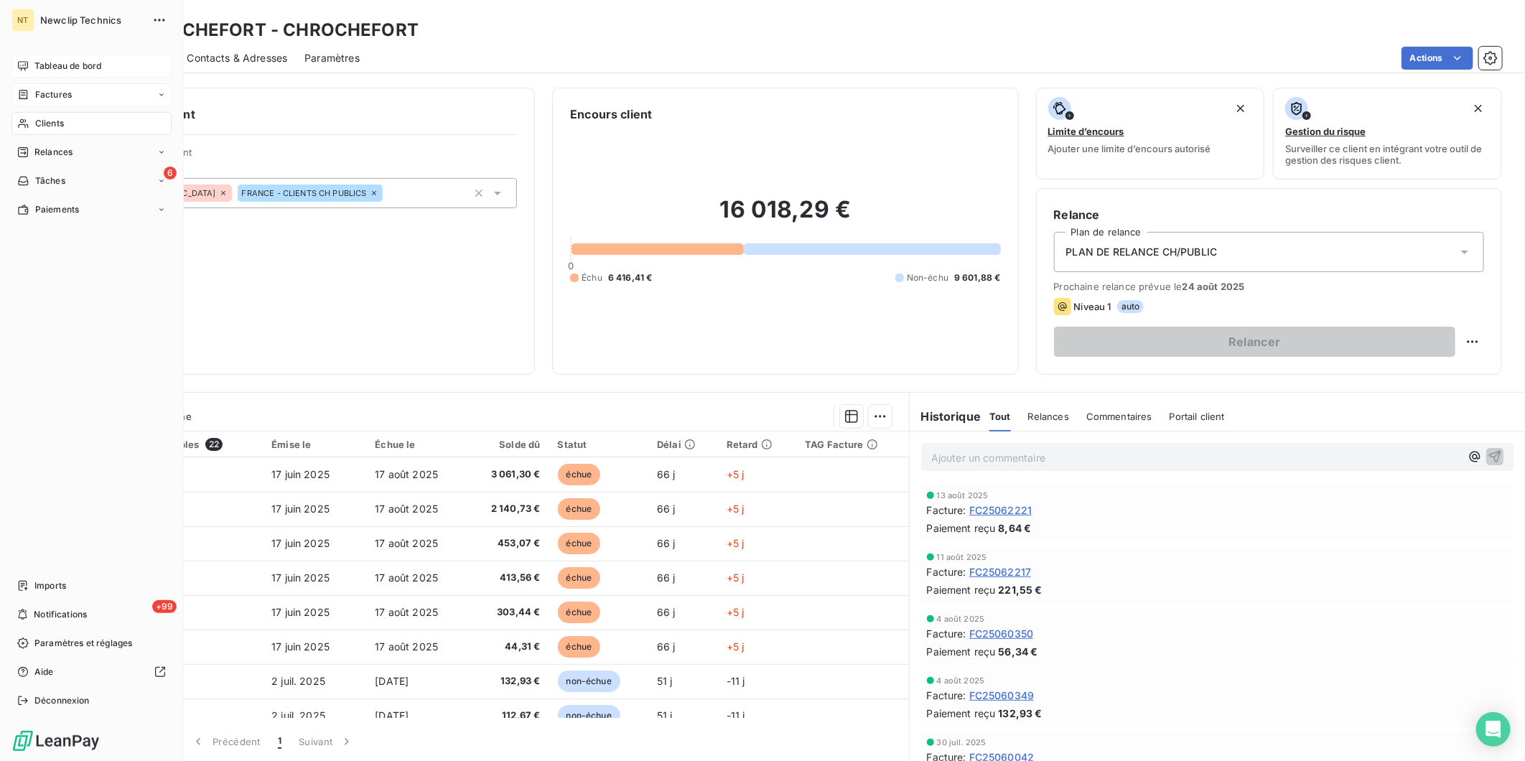
click at [38, 76] on div "Tableau de bord" at bounding box center [91, 66] width 160 height 23
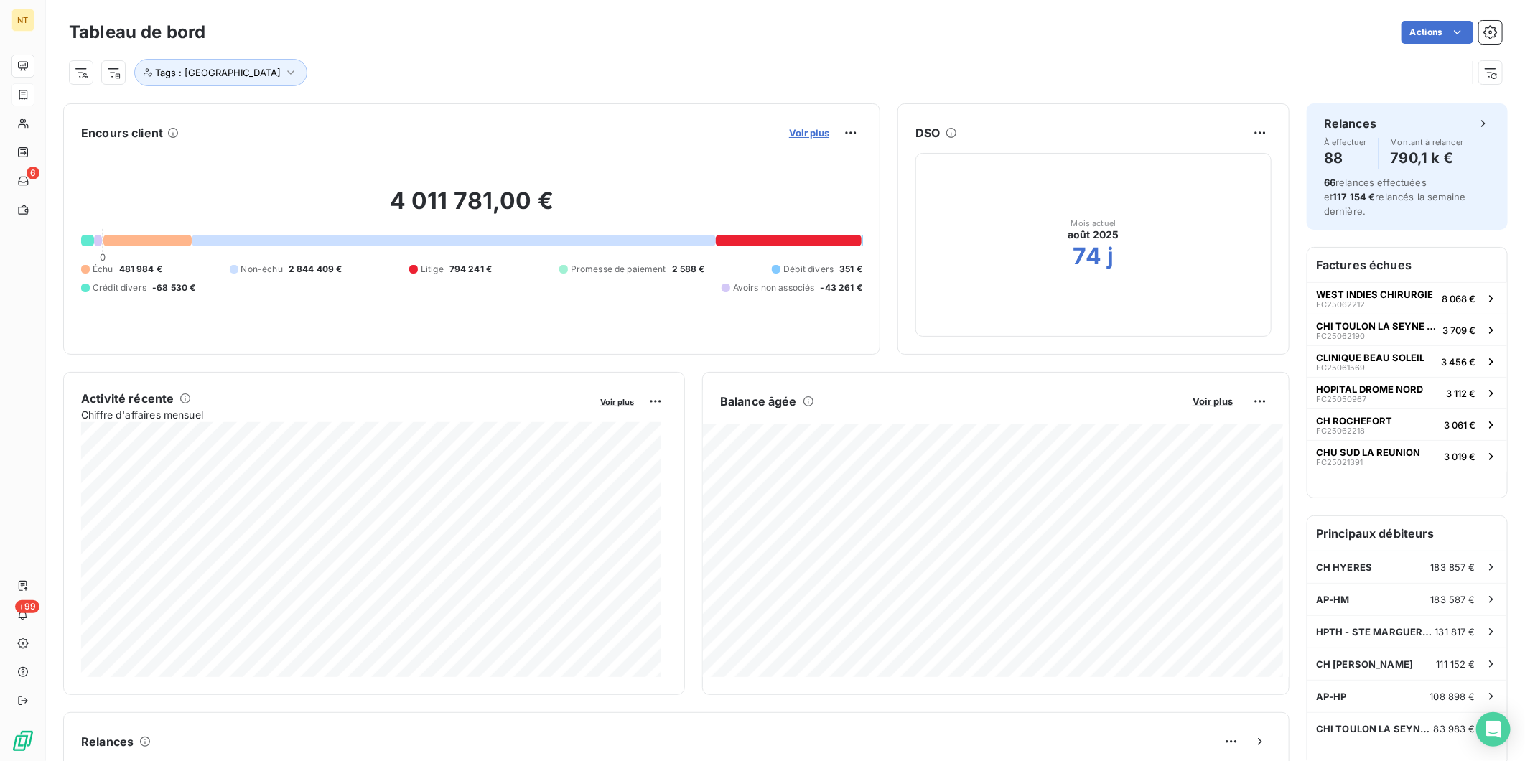
click at [812, 134] on span "Voir plus" at bounding box center [809, 132] width 40 height 11
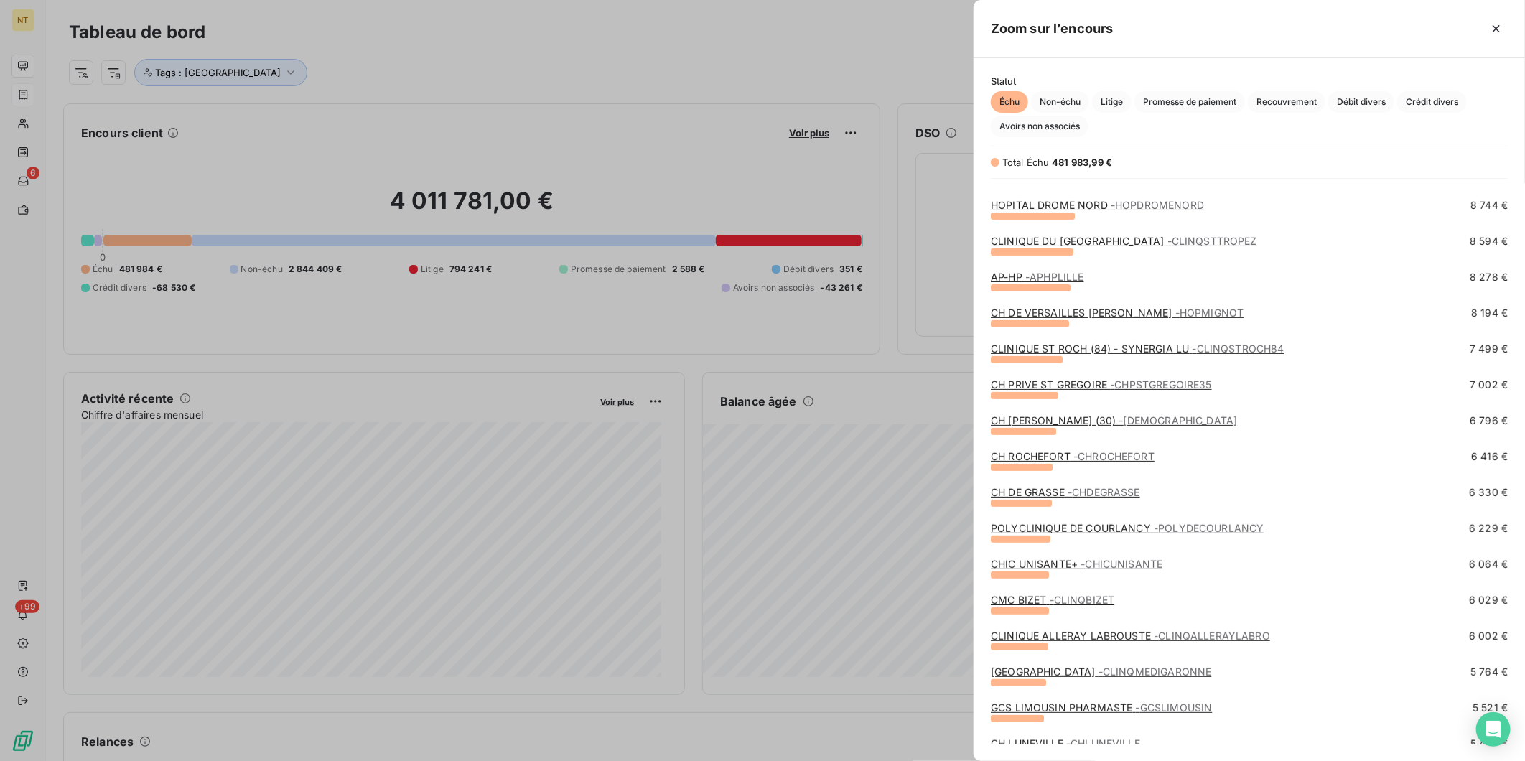
scroll to position [319, 0]
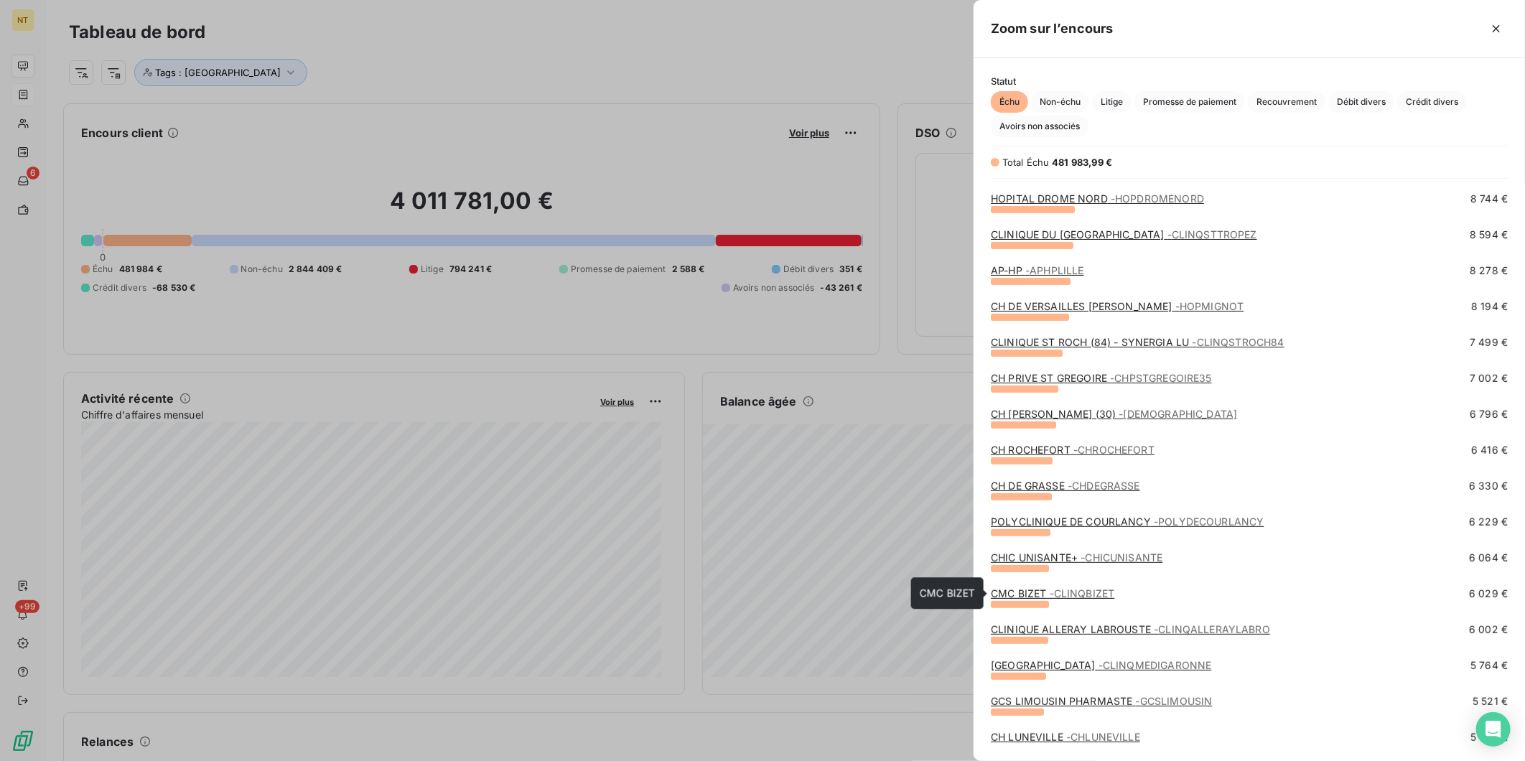
click at [1068, 590] on span "- CLINQBIZET" at bounding box center [1082, 593] width 65 height 12
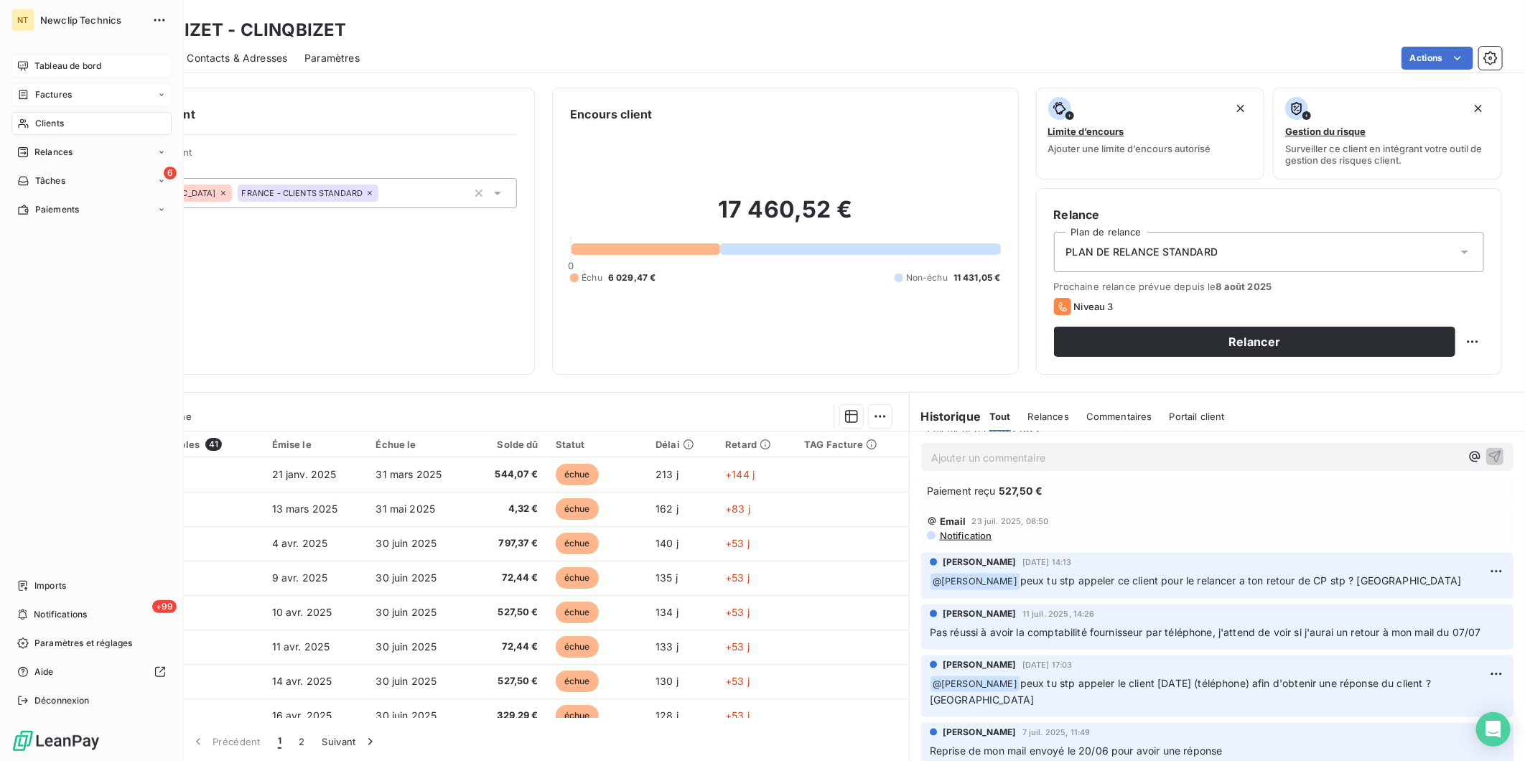
drag, startPoint x: 26, startPoint y: 58, endPoint x: 33, endPoint y: 60, distance: 7.3
click at [26, 59] on div "Tableau de bord" at bounding box center [91, 66] width 160 height 23
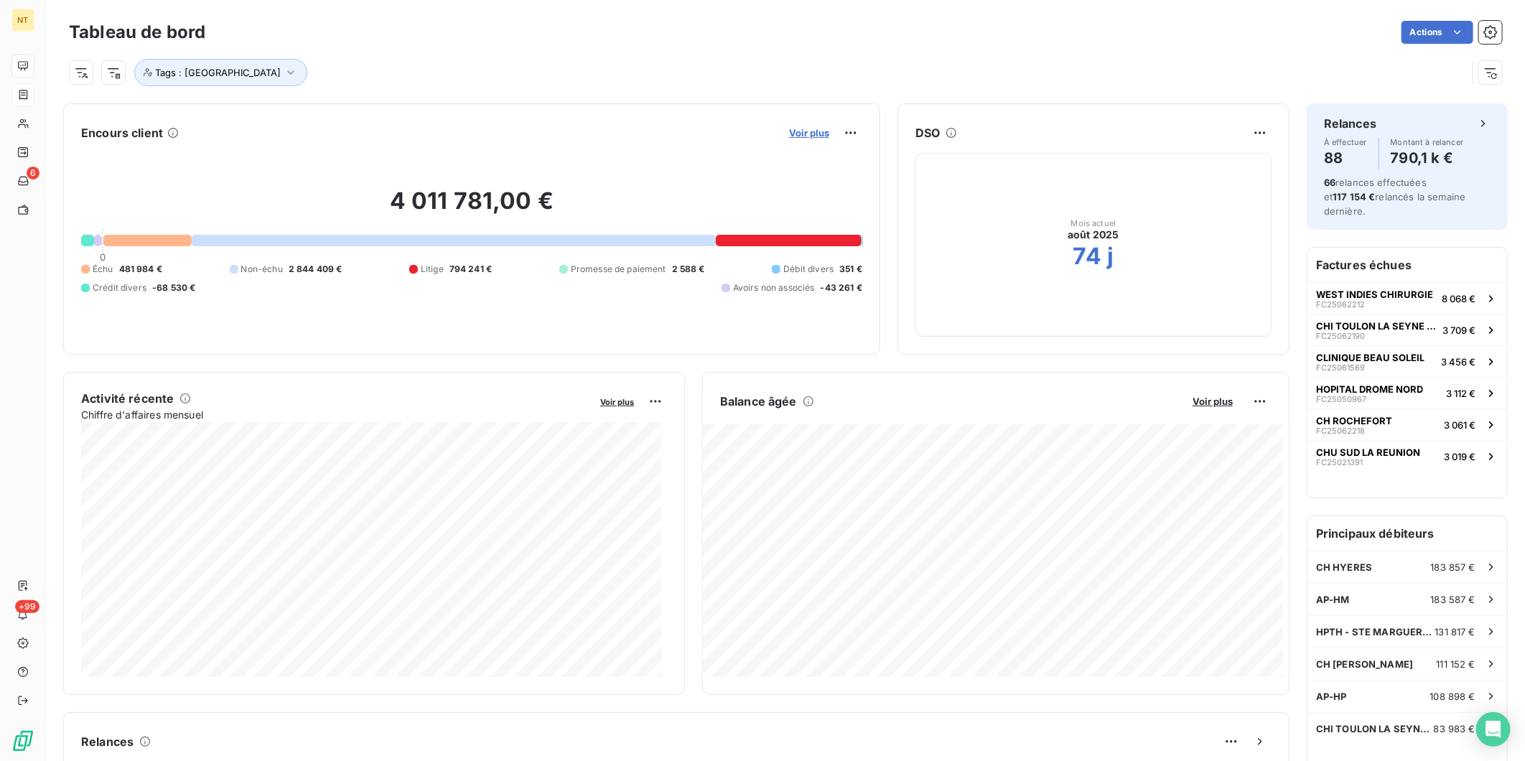
click at [801, 131] on span "Voir plus" at bounding box center [809, 132] width 40 height 11
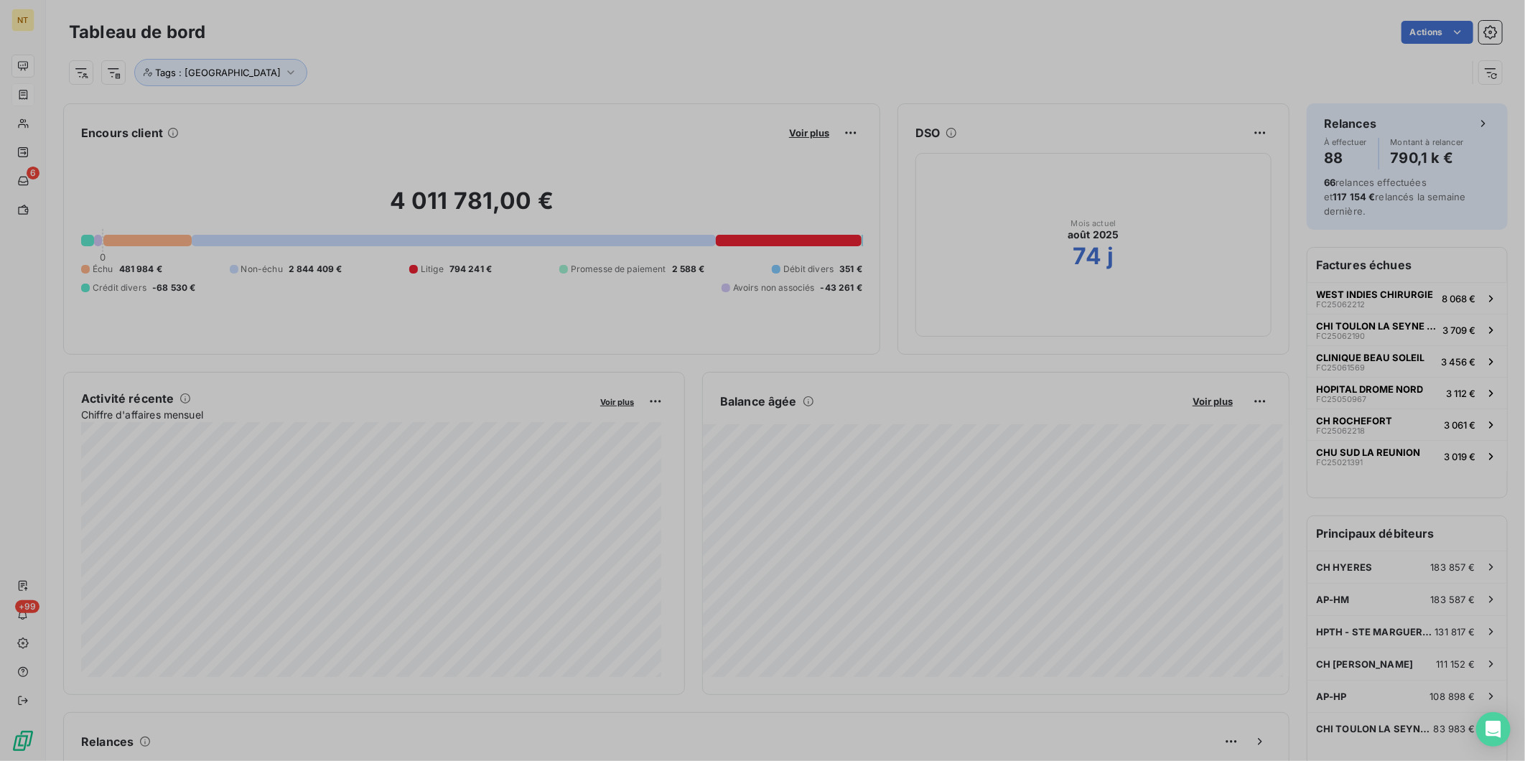
scroll to position [749, 539]
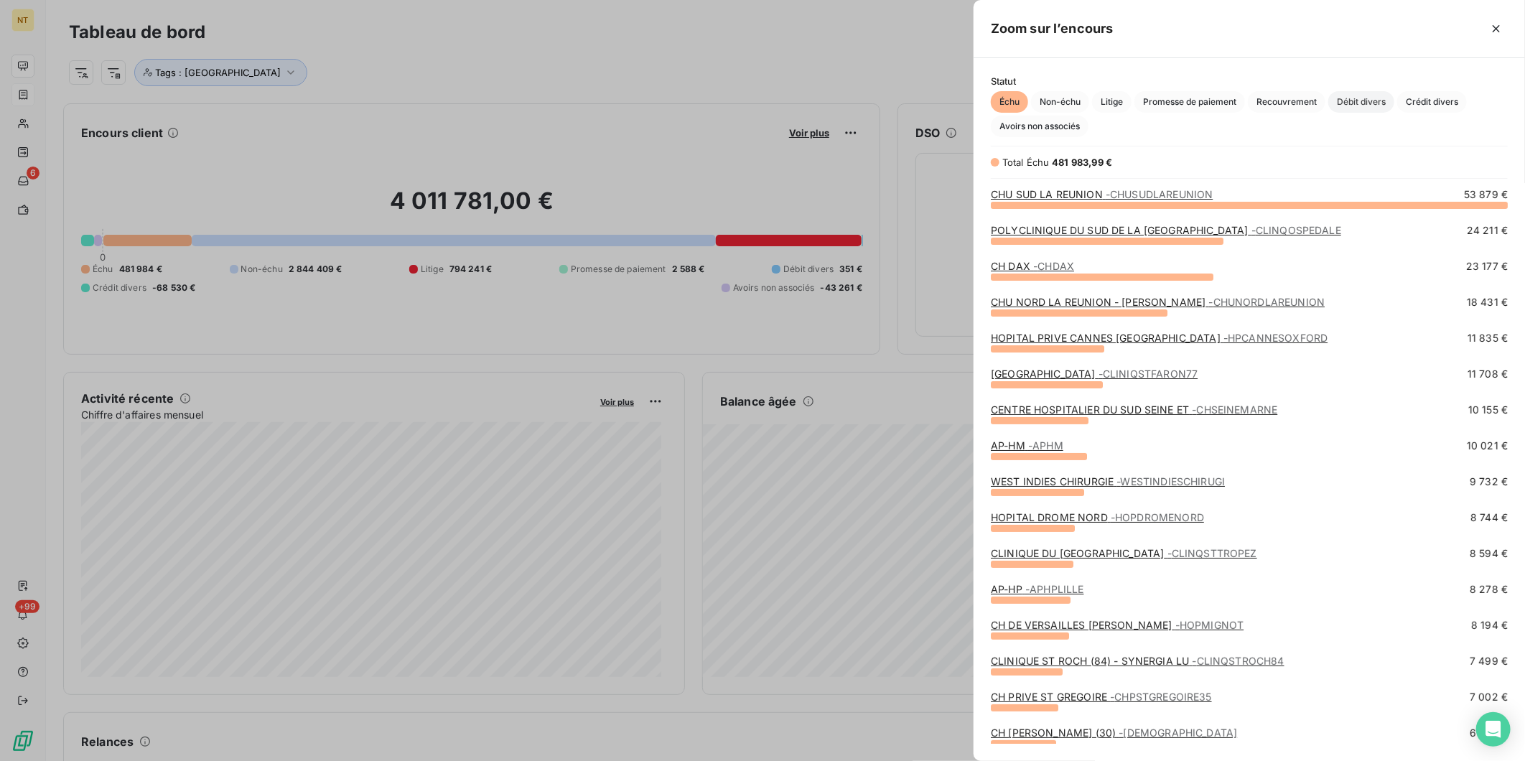
click at [1372, 98] on span "Débit divers" at bounding box center [1362, 102] width 66 height 22
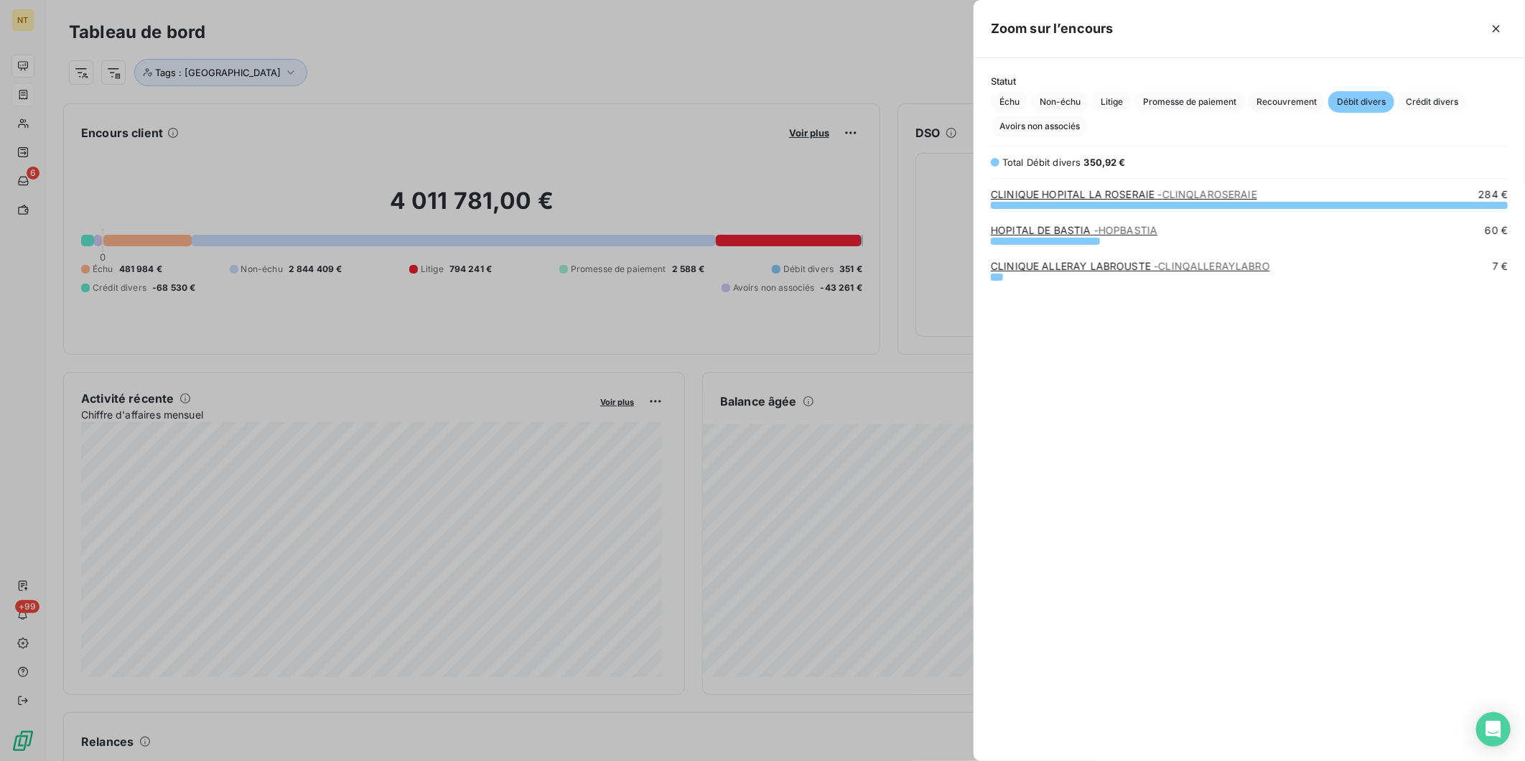
scroll to position [544, 539]
click at [1184, 192] on span "- CLINQLAROSERAIE" at bounding box center [1207, 194] width 99 height 12
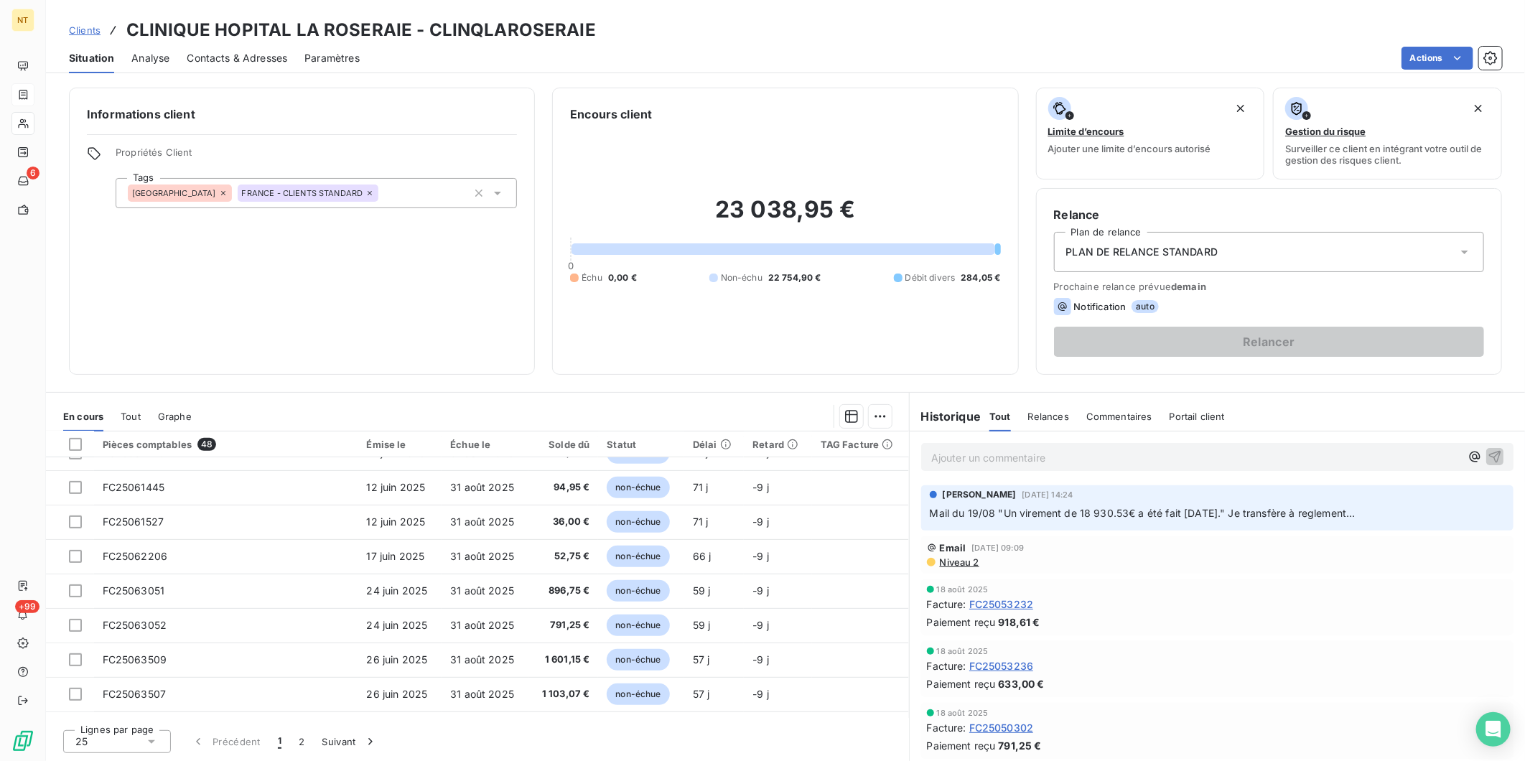
scroll to position [478, 0]
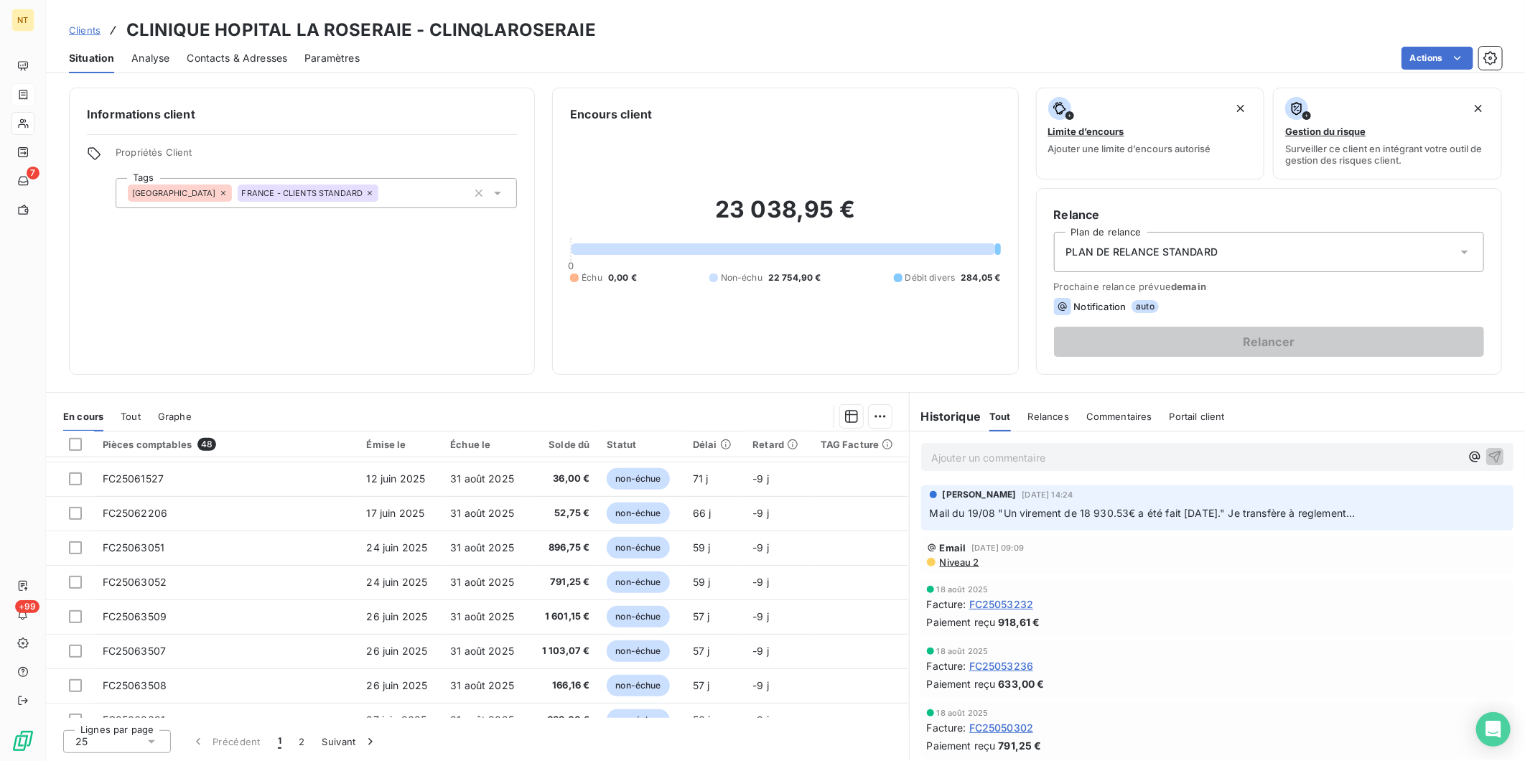
click at [271, 58] on span "Contacts & Adresses" at bounding box center [237, 58] width 101 height 14
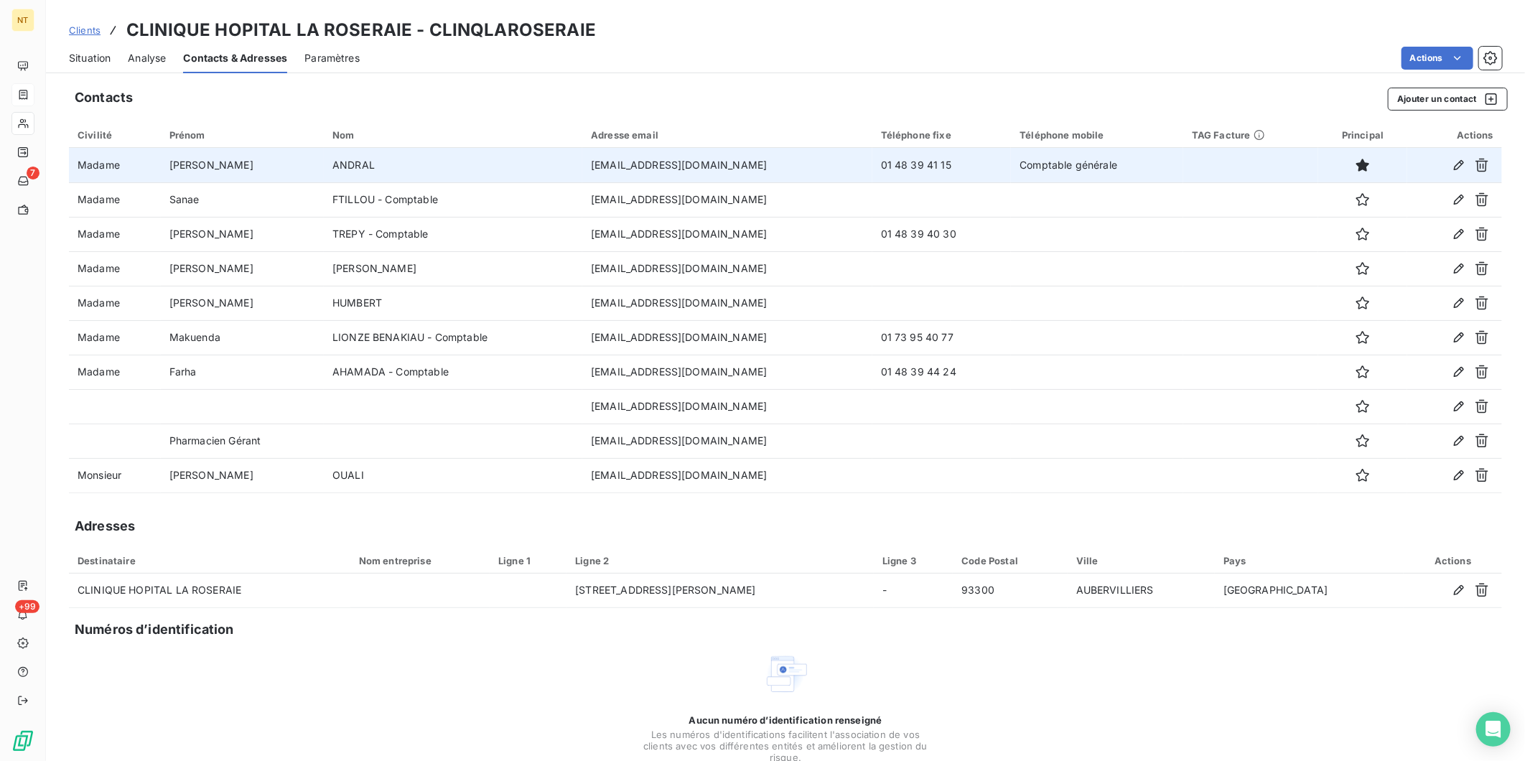
drag, startPoint x: 807, startPoint y: 169, endPoint x: 563, endPoint y: 167, distance: 243.5
click at [582, 167] on td "[EMAIL_ADDRESS][DOMAIN_NAME]" at bounding box center [727, 165] width 290 height 34
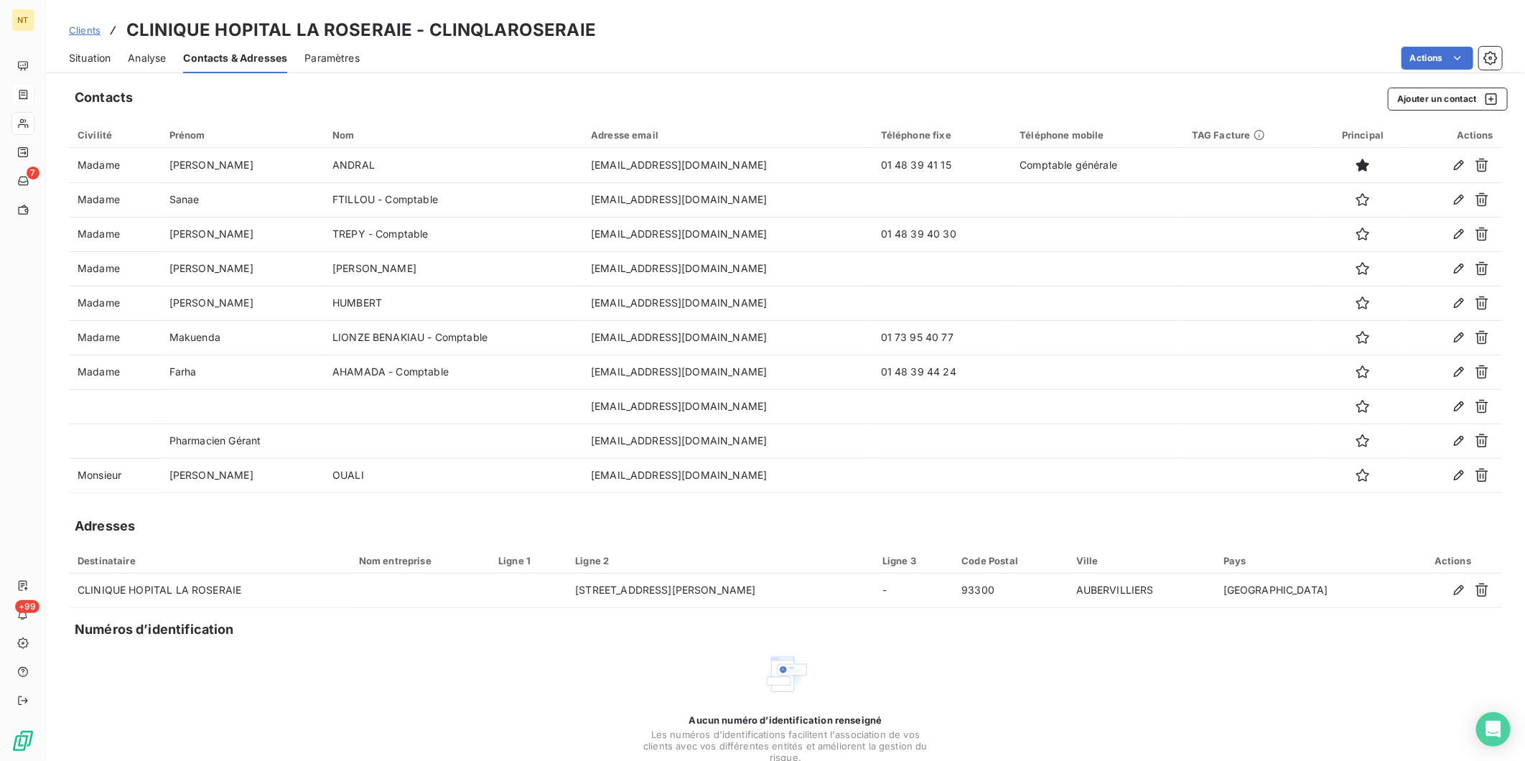
copy td "[EMAIL_ADDRESS][DOMAIN_NAME]"
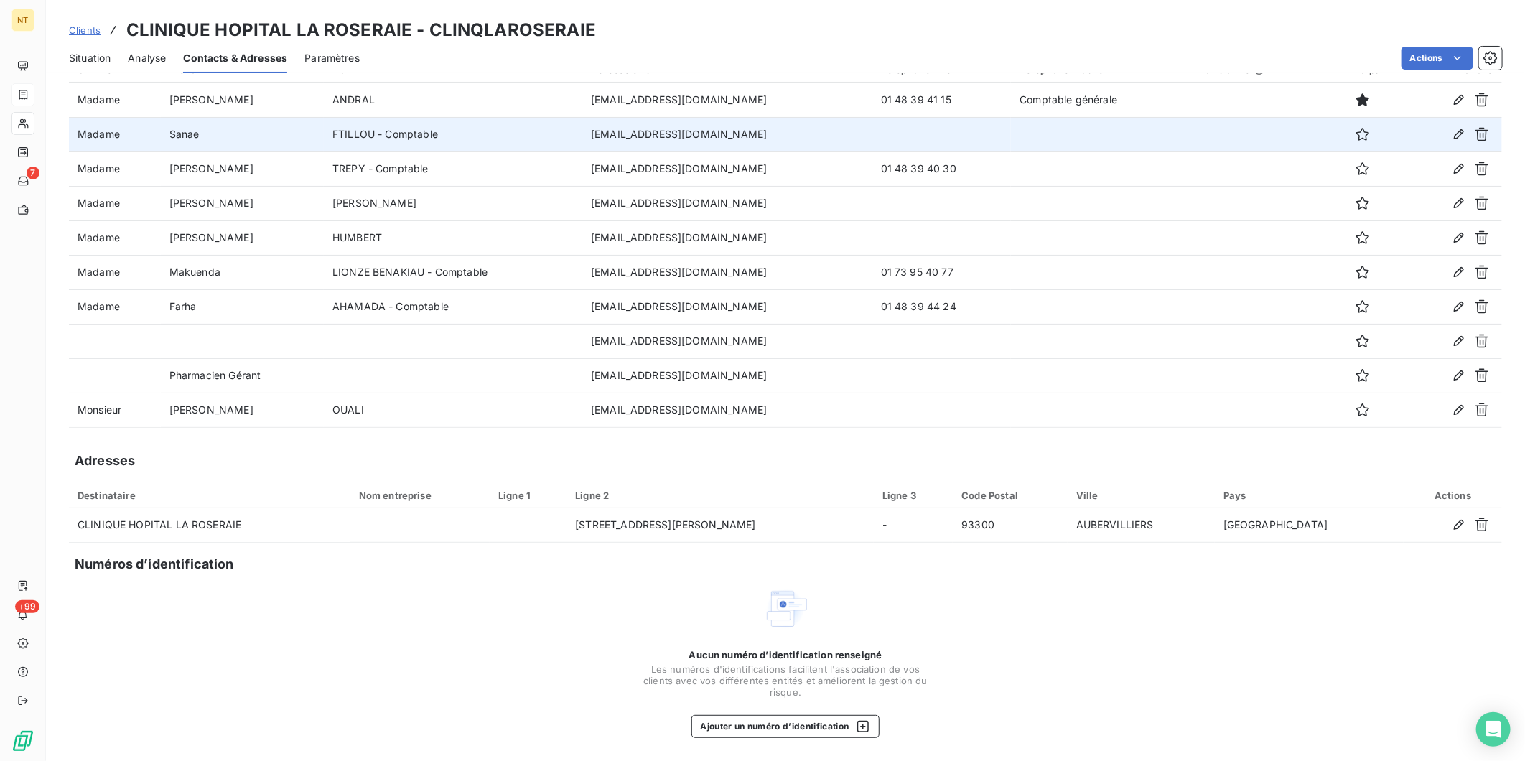
scroll to position [0, 0]
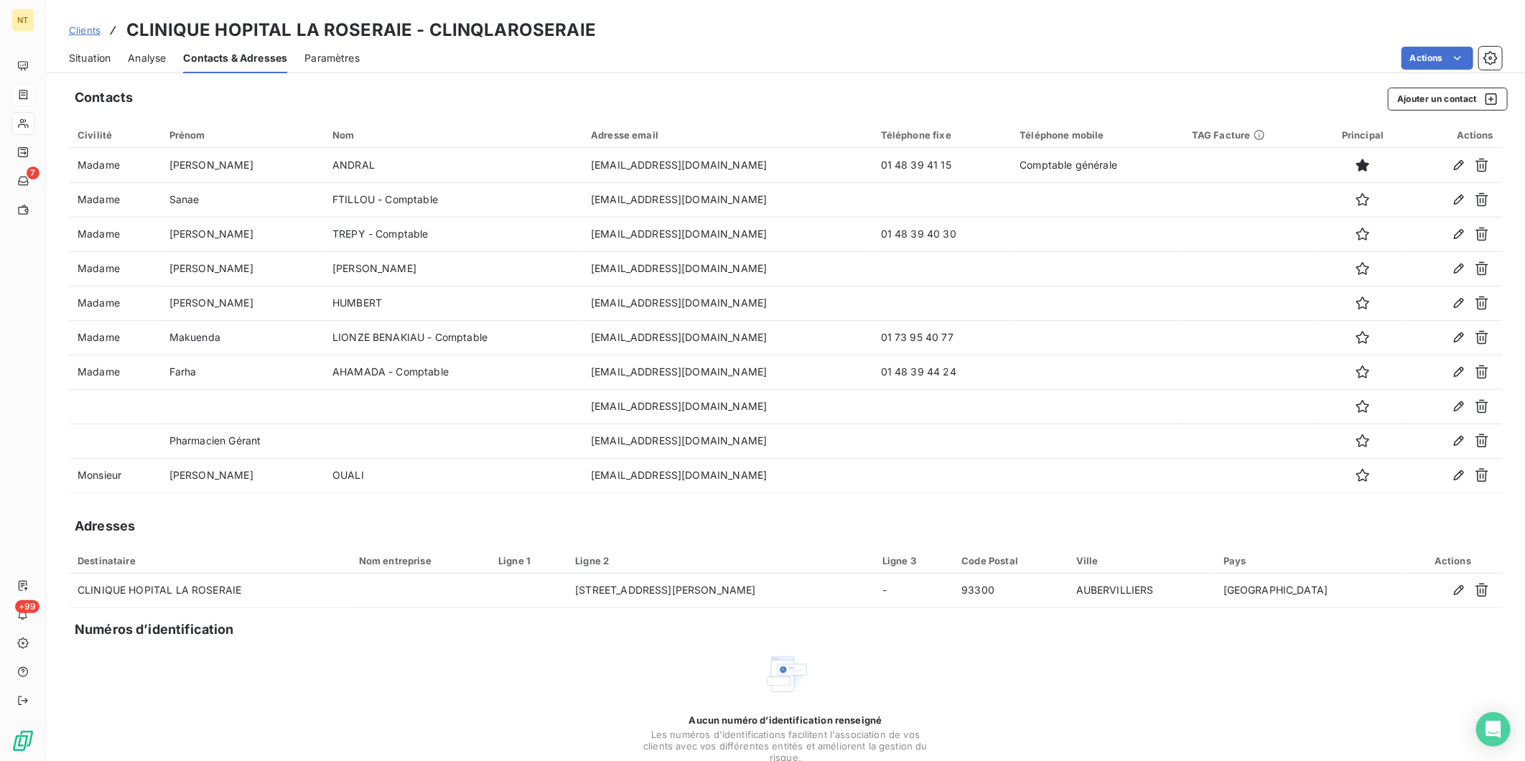
click at [79, 62] on span "Situation" at bounding box center [90, 58] width 42 height 14
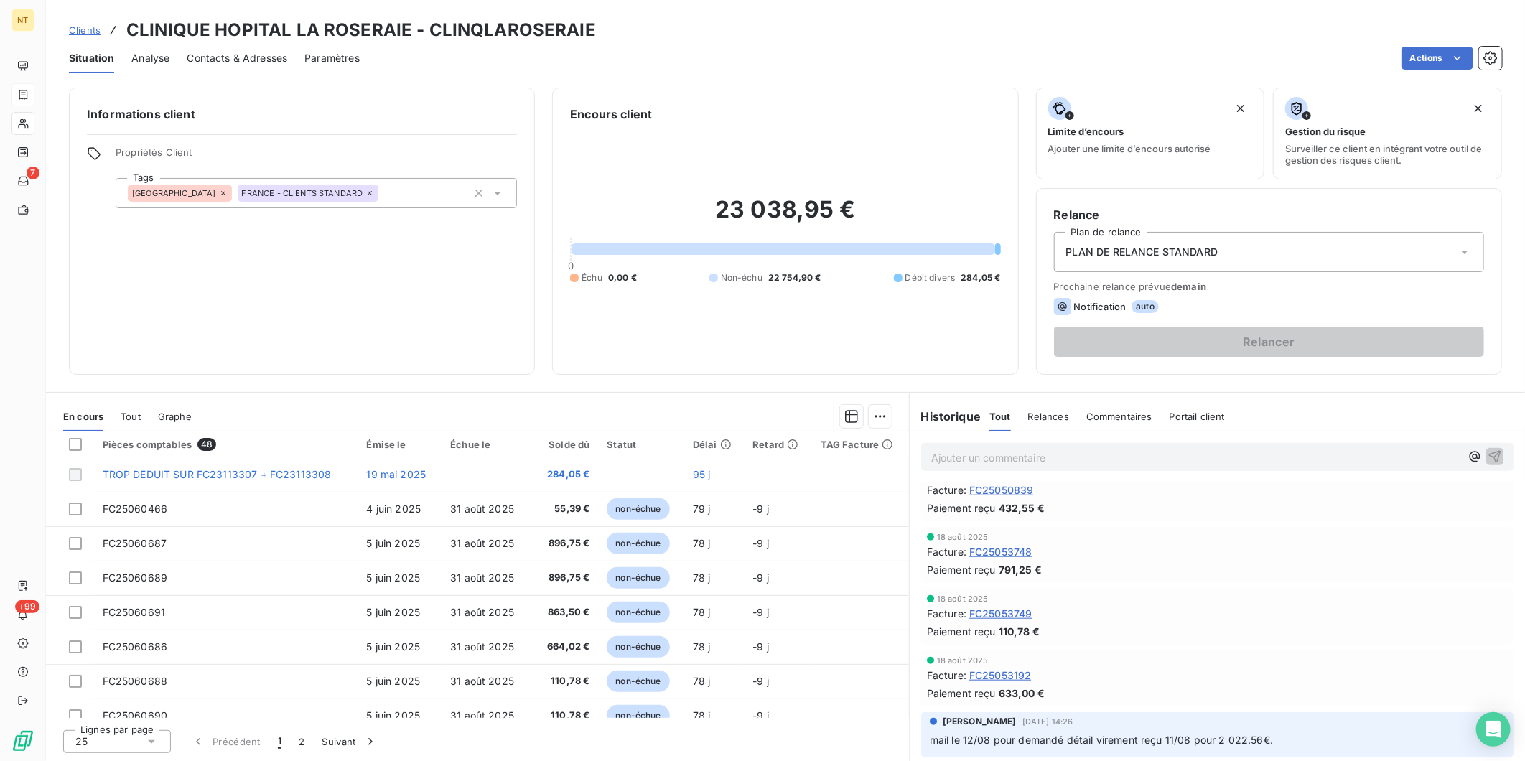
scroll to position [957, 0]
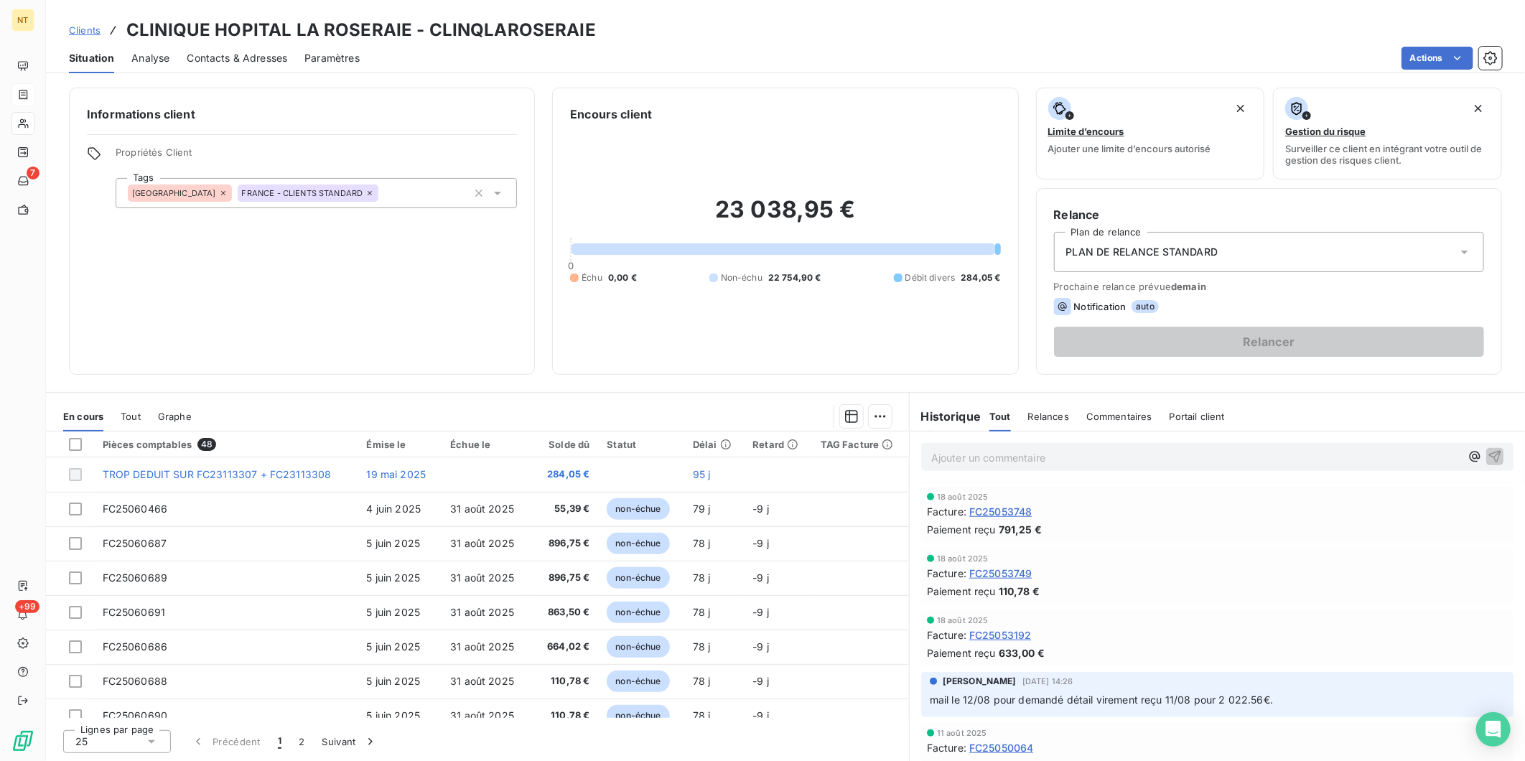
click at [1015, 461] on p "Ajouter un commentaire ﻿" at bounding box center [1196, 458] width 529 height 18
click at [1202, 456] on span "Mail ce jour pour la déduction des 284.05 € non justifié FC23113307+FC23113308)" at bounding box center [1132, 456] width 401 height 12
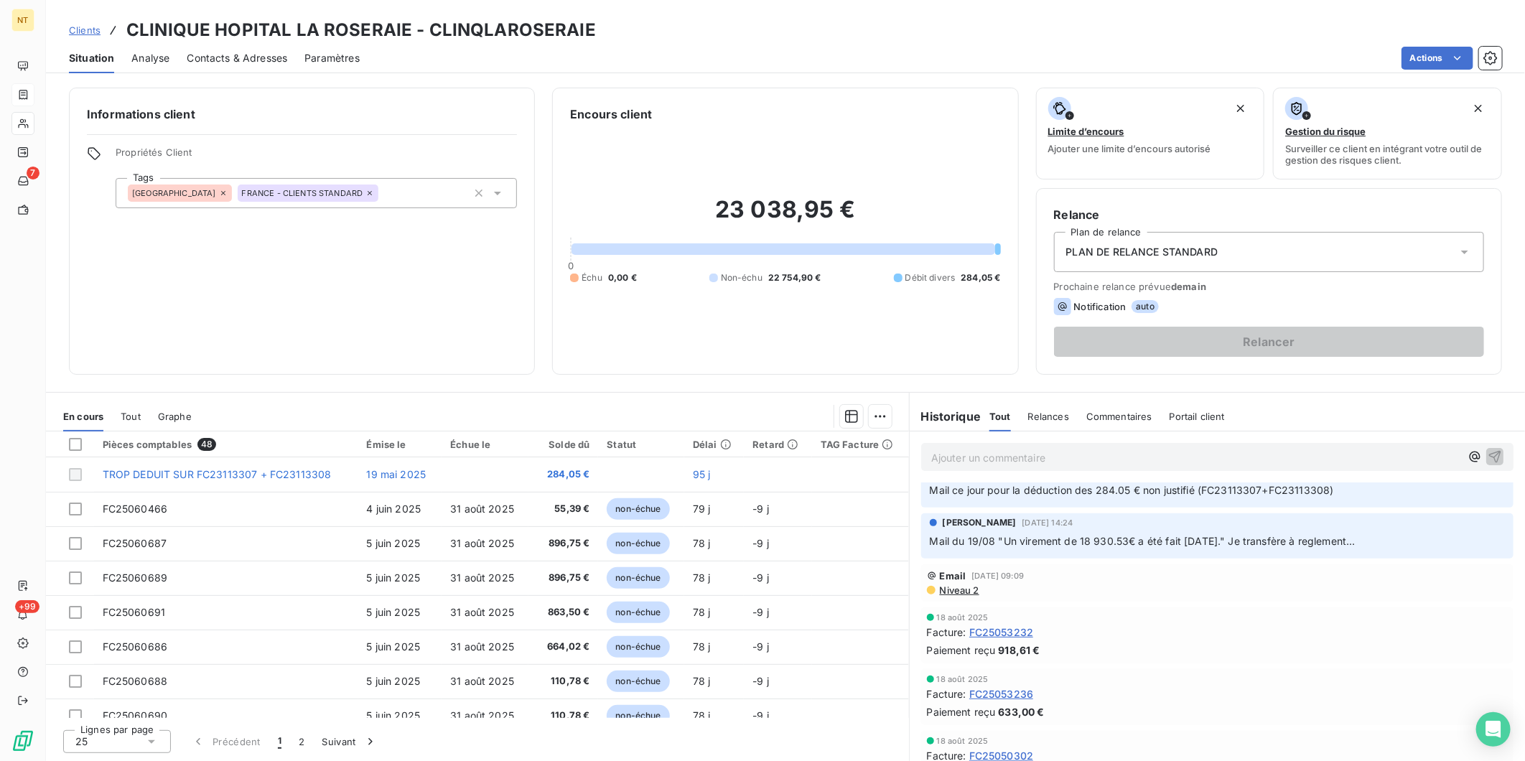
scroll to position [0, 0]
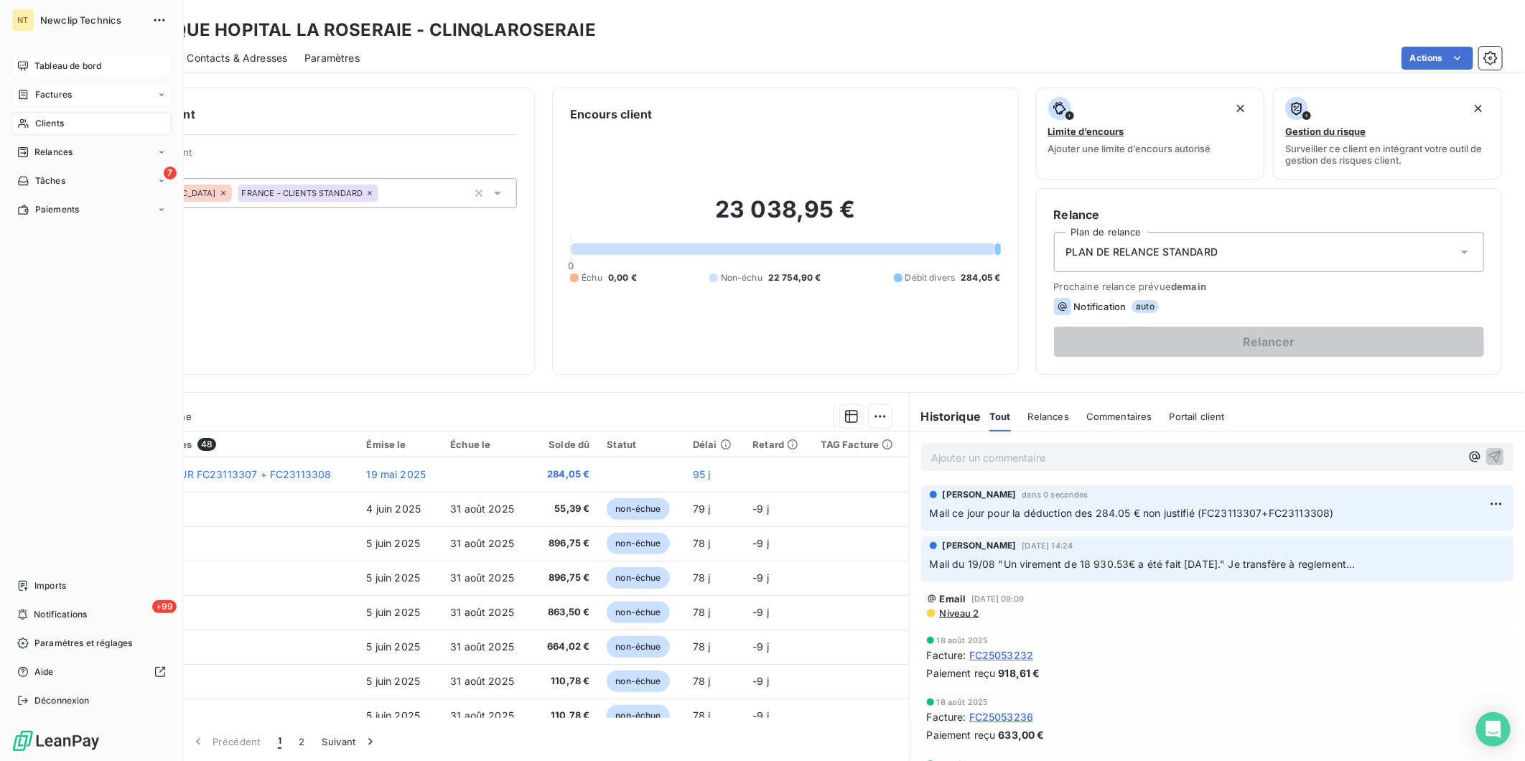
click at [29, 60] on icon at bounding box center [22, 65] width 11 height 11
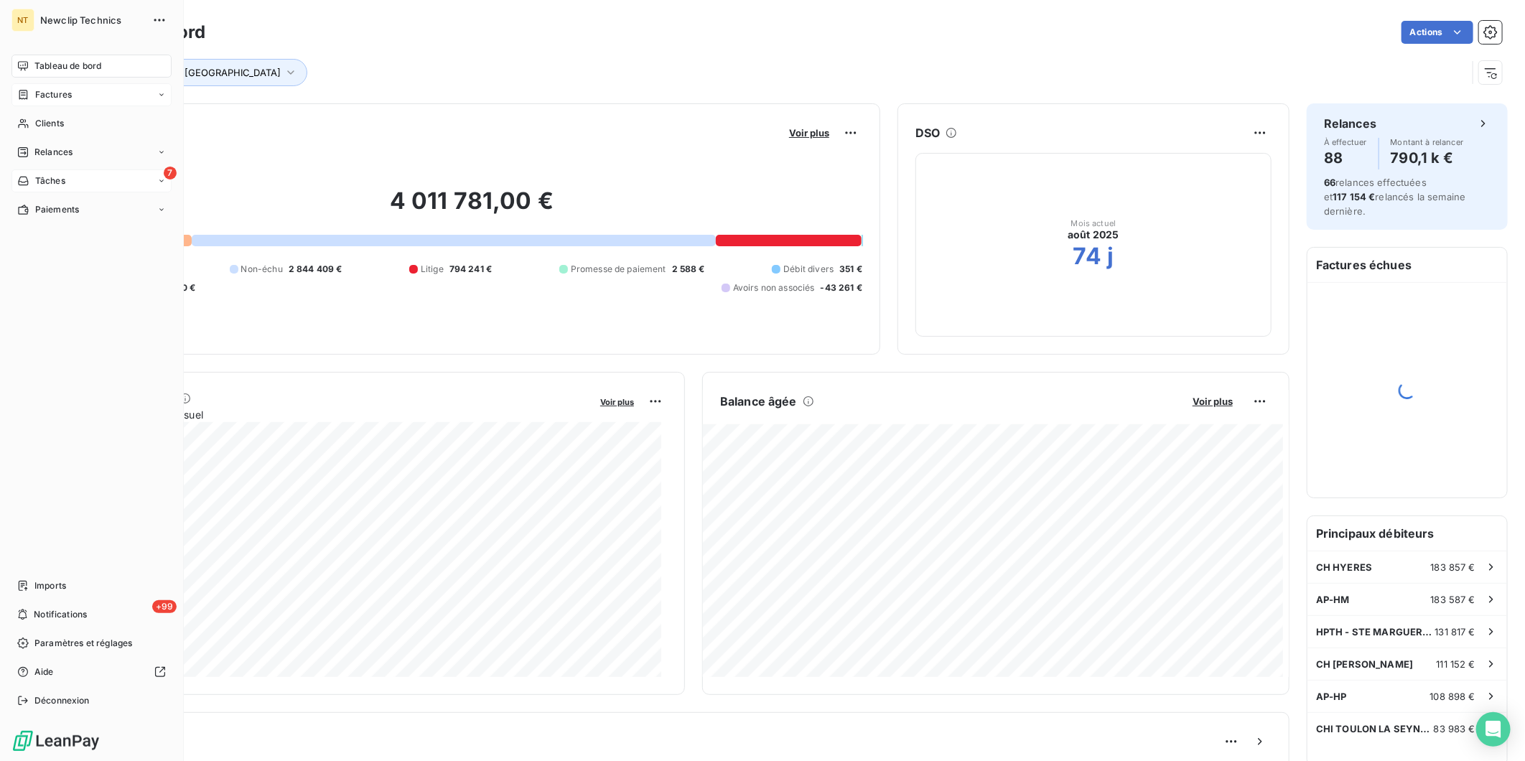
click at [47, 177] on span "Tâches" at bounding box center [50, 181] width 30 height 13
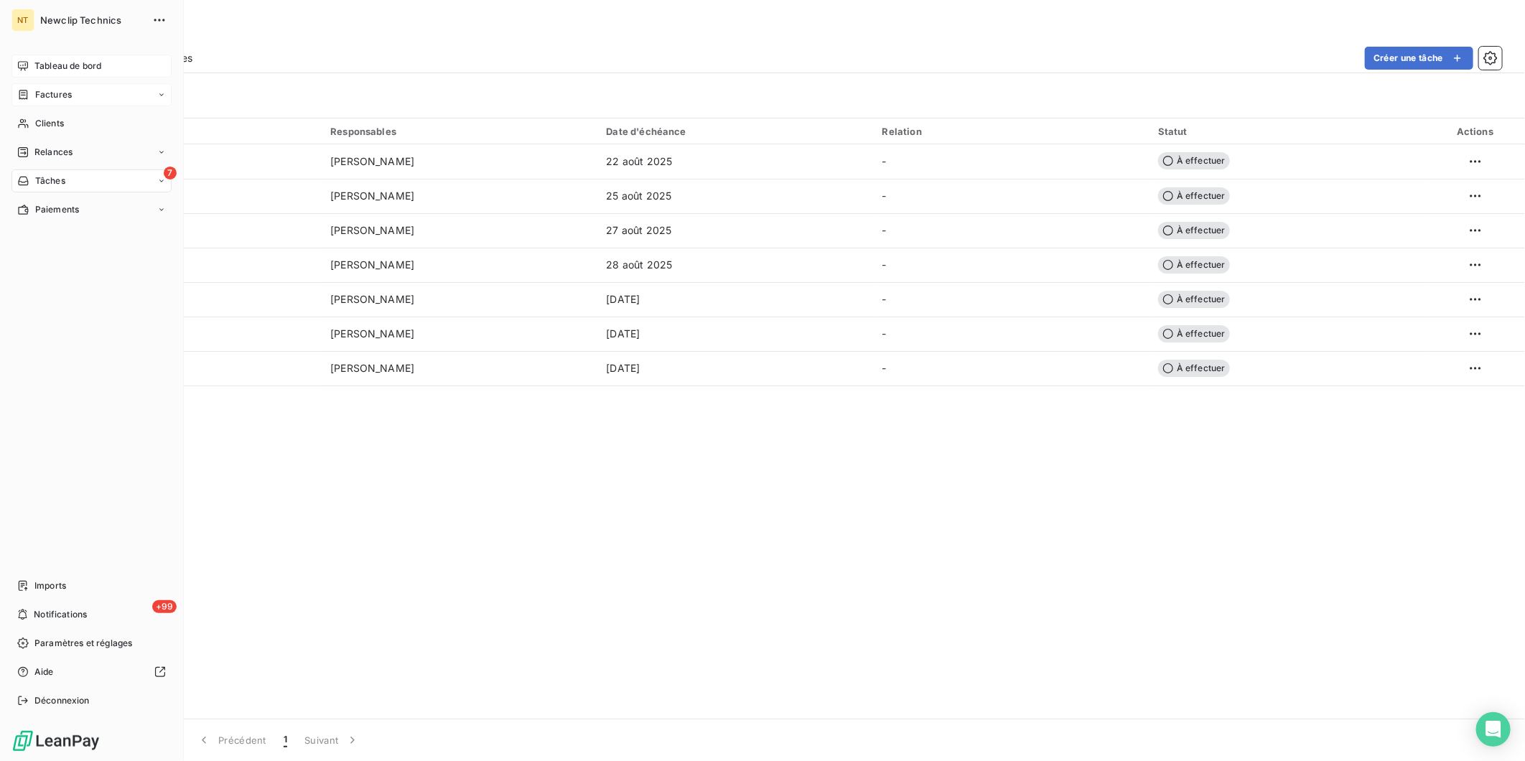
click at [29, 69] on div "Tableau de bord" at bounding box center [91, 66] width 160 height 23
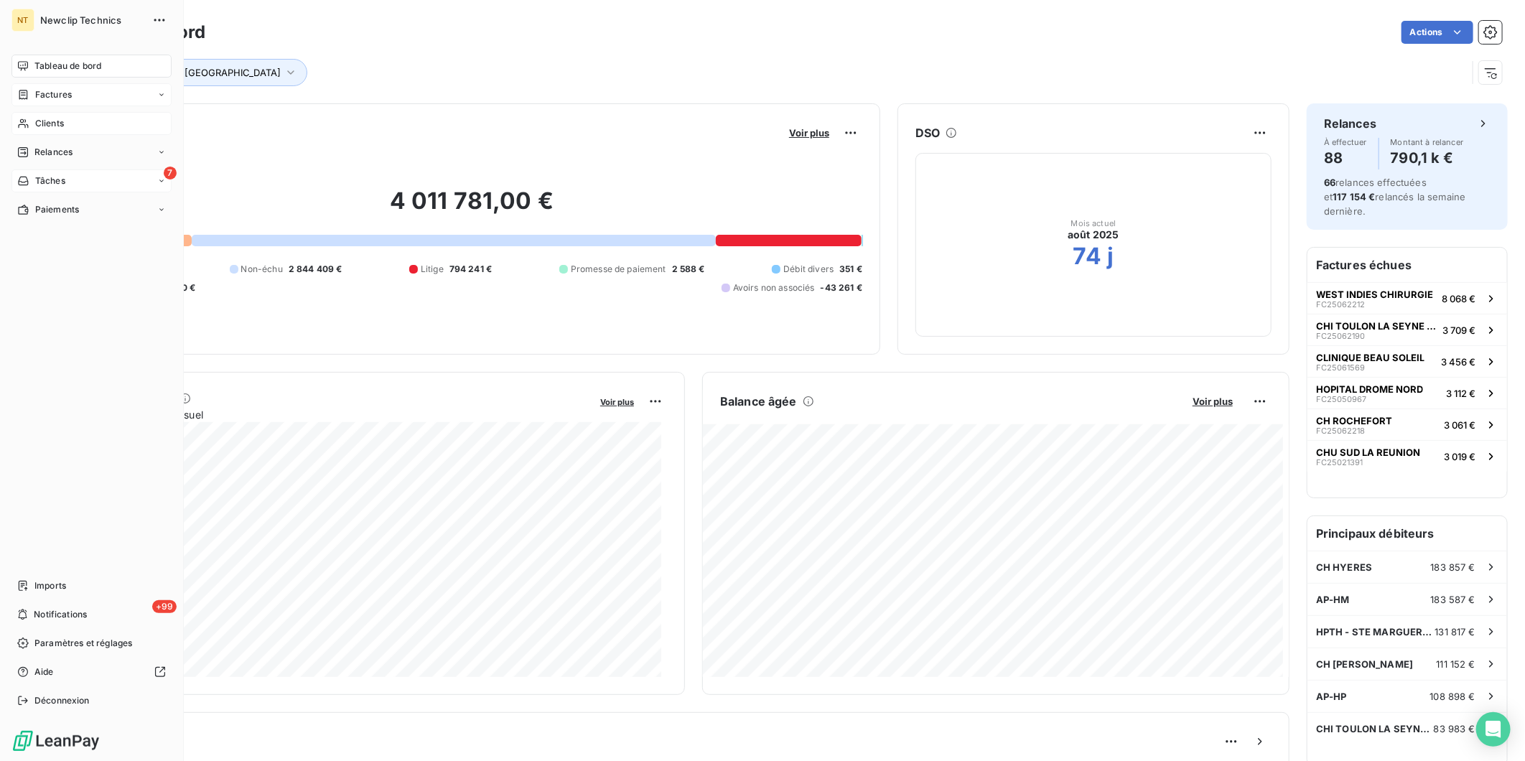
click at [29, 118] on div "Clients" at bounding box center [91, 123] width 160 height 23
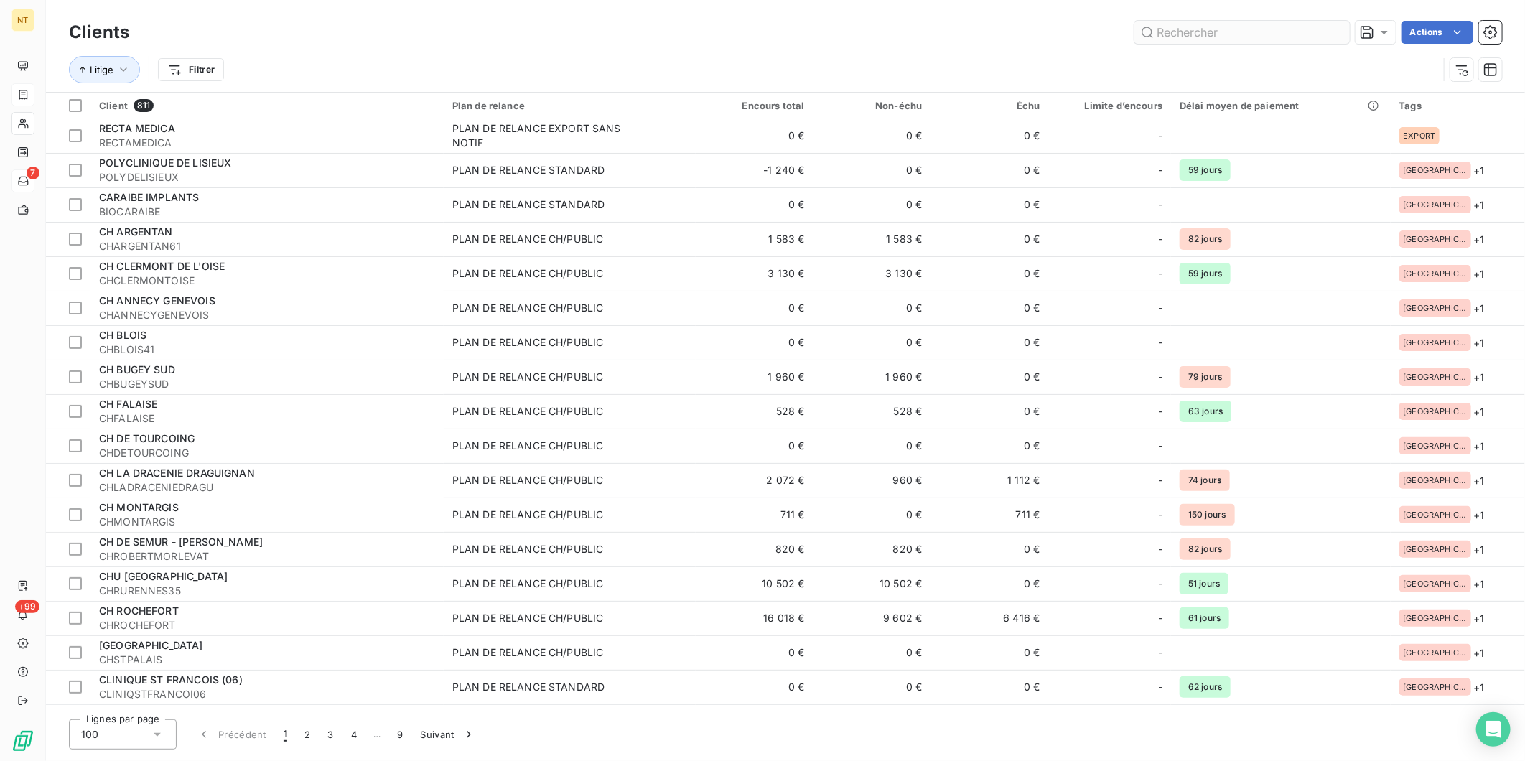
click at [1196, 38] on input "text" at bounding box center [1242, 32] width 215 height 23
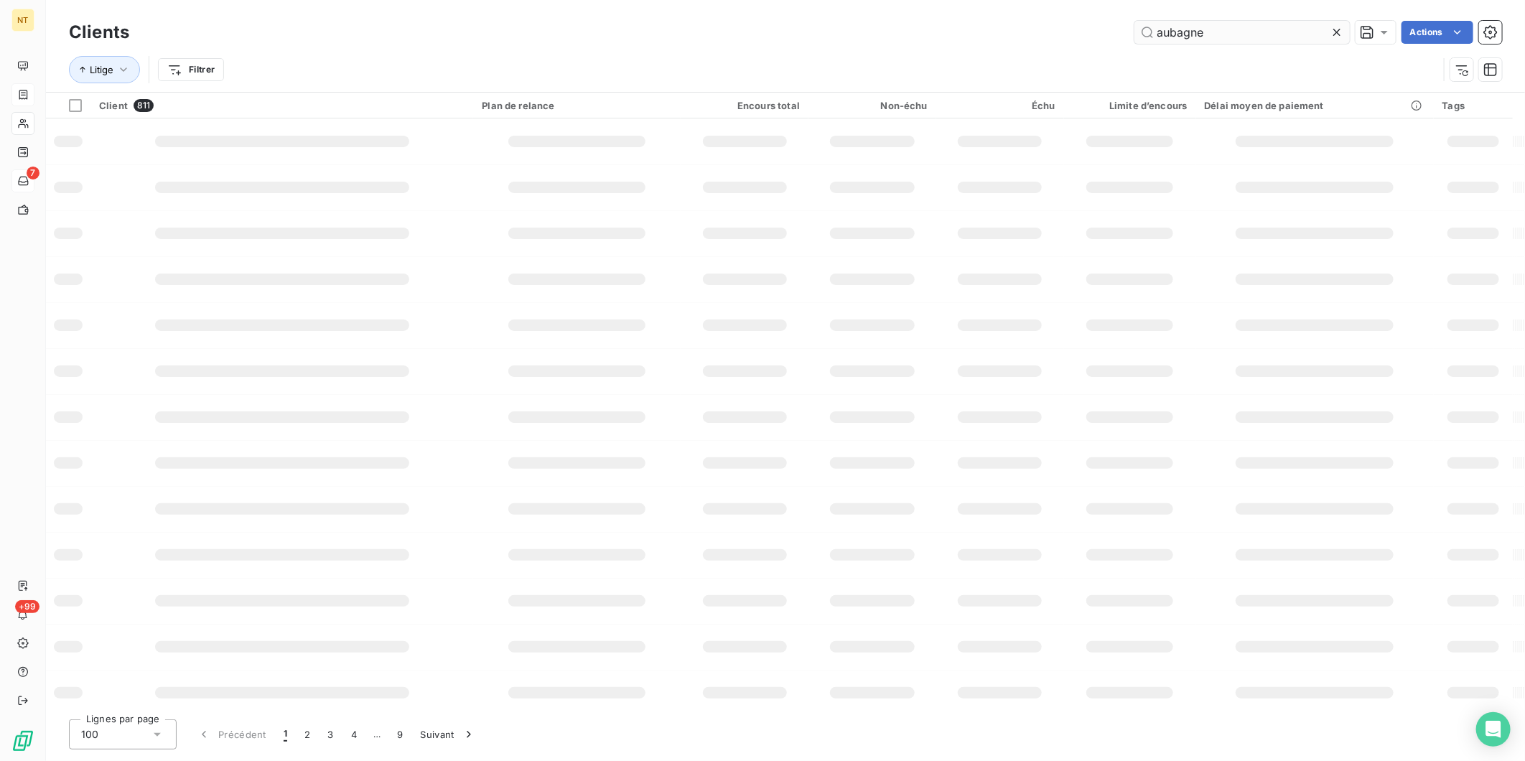
type input "aubagne"
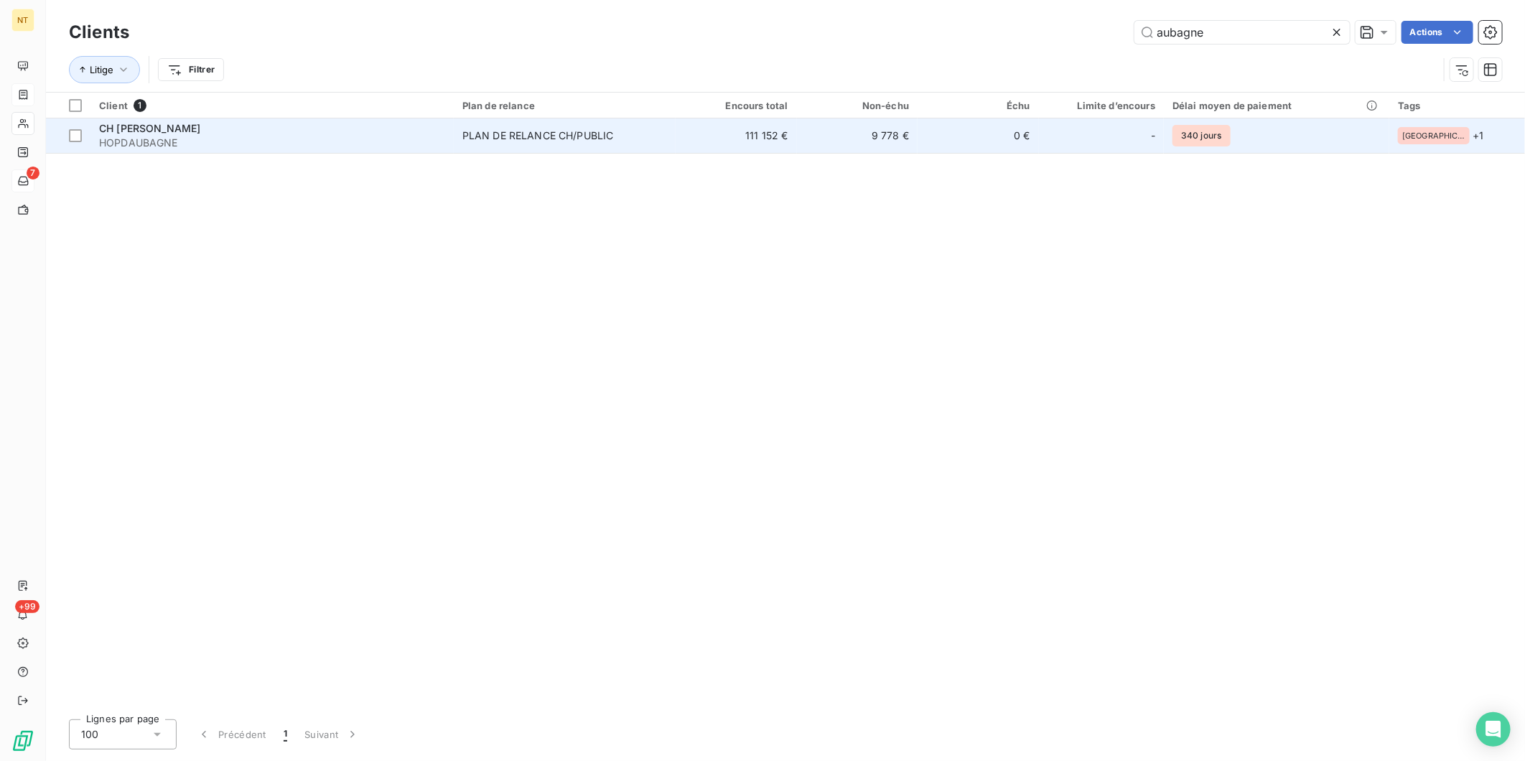
click at [155, 136] on span "HOPDAUBAGNE" at bounding box center [272, 143] width 346 height 14
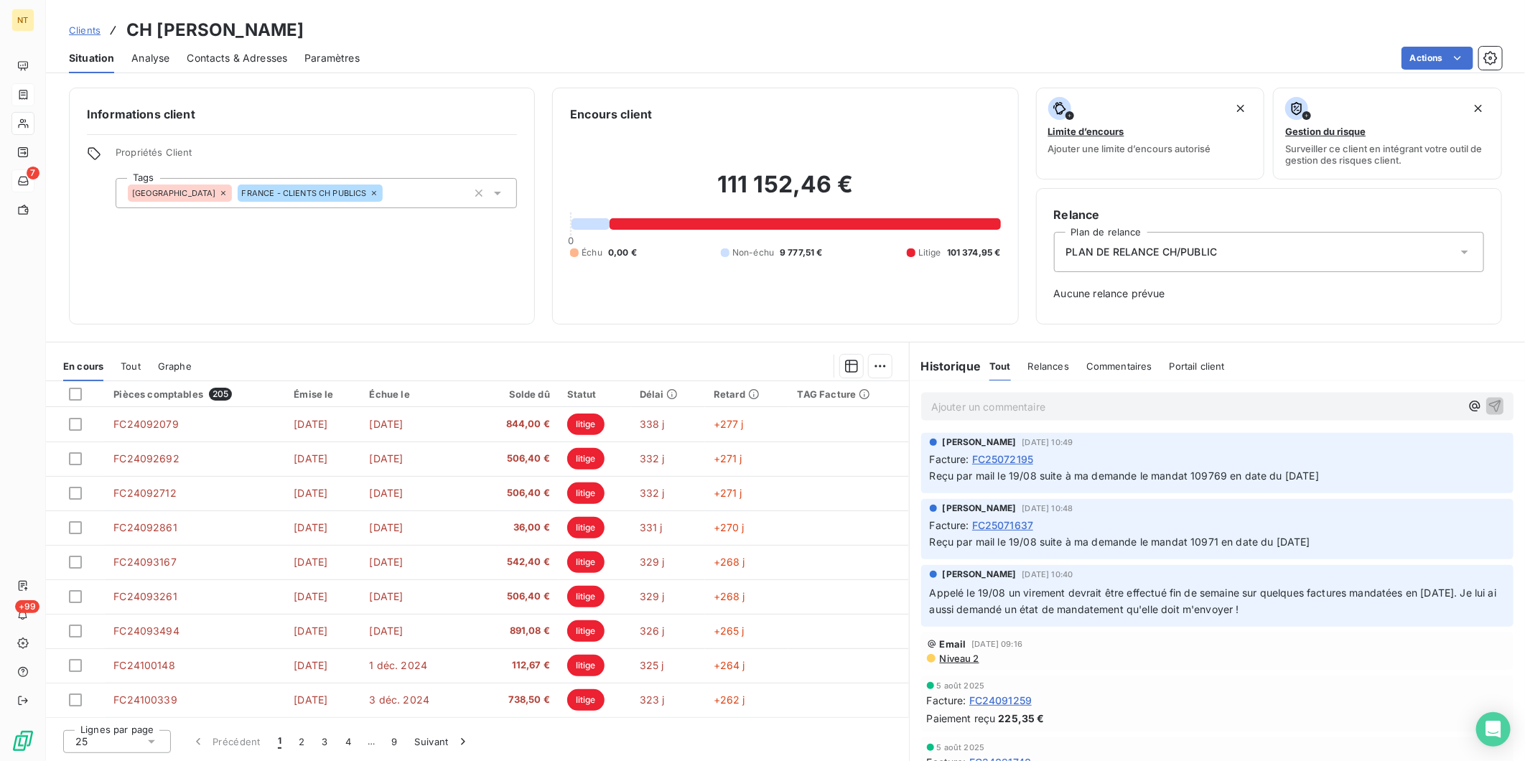
scroll to position [1994, 0]
